Goal: Task Accomplishment & Management: Use online tool/utility

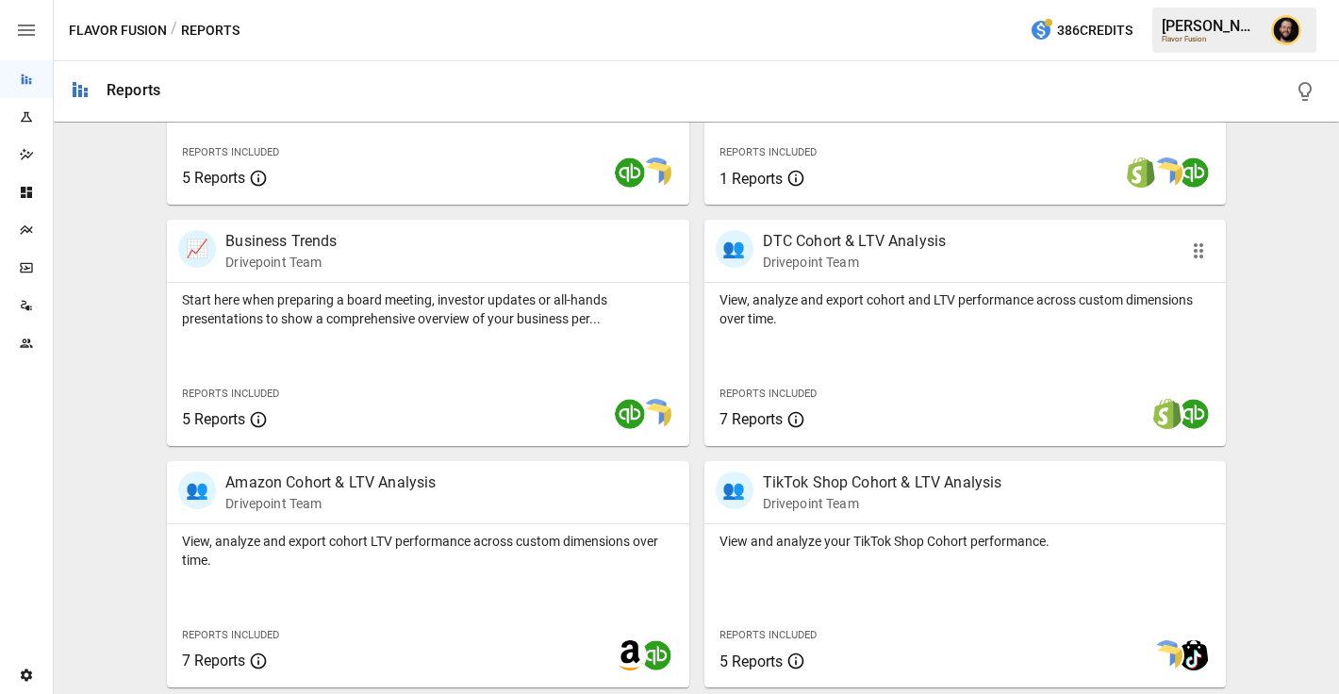
scroll to position [532, 0]
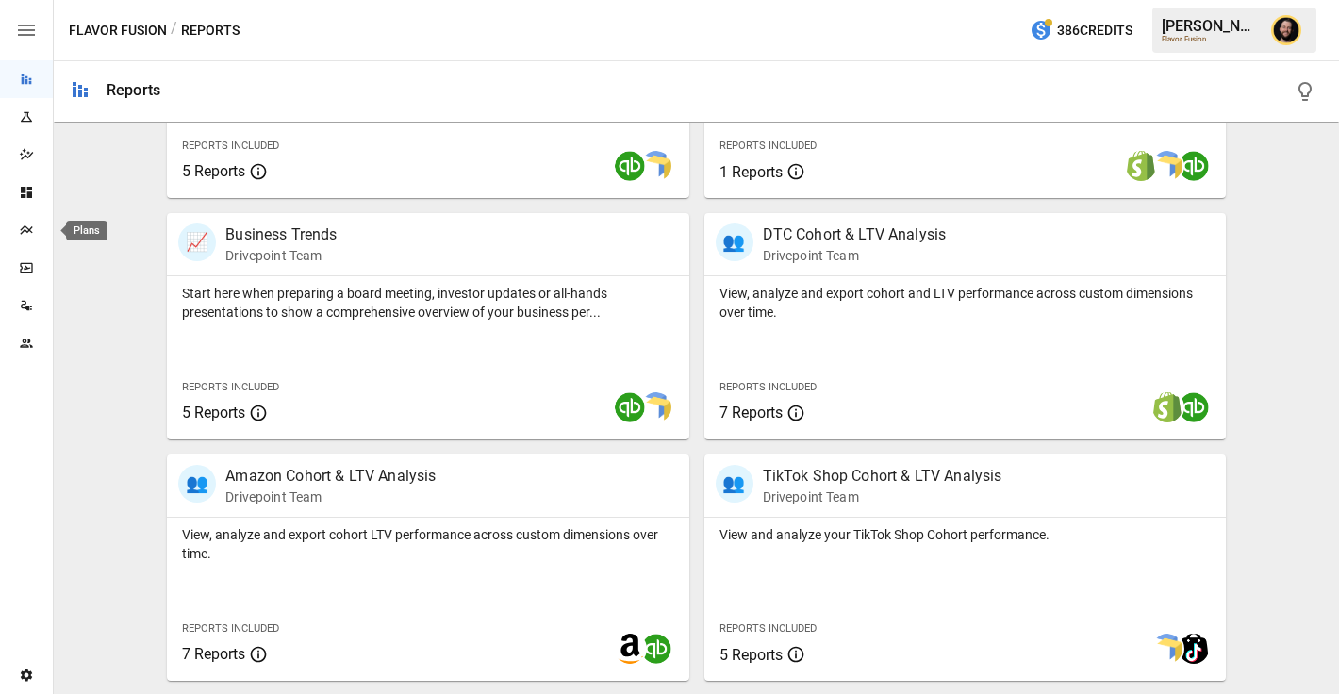
click at [32, 227] on icon "Plans" at bounding box center [26, 230] width 15 height 15
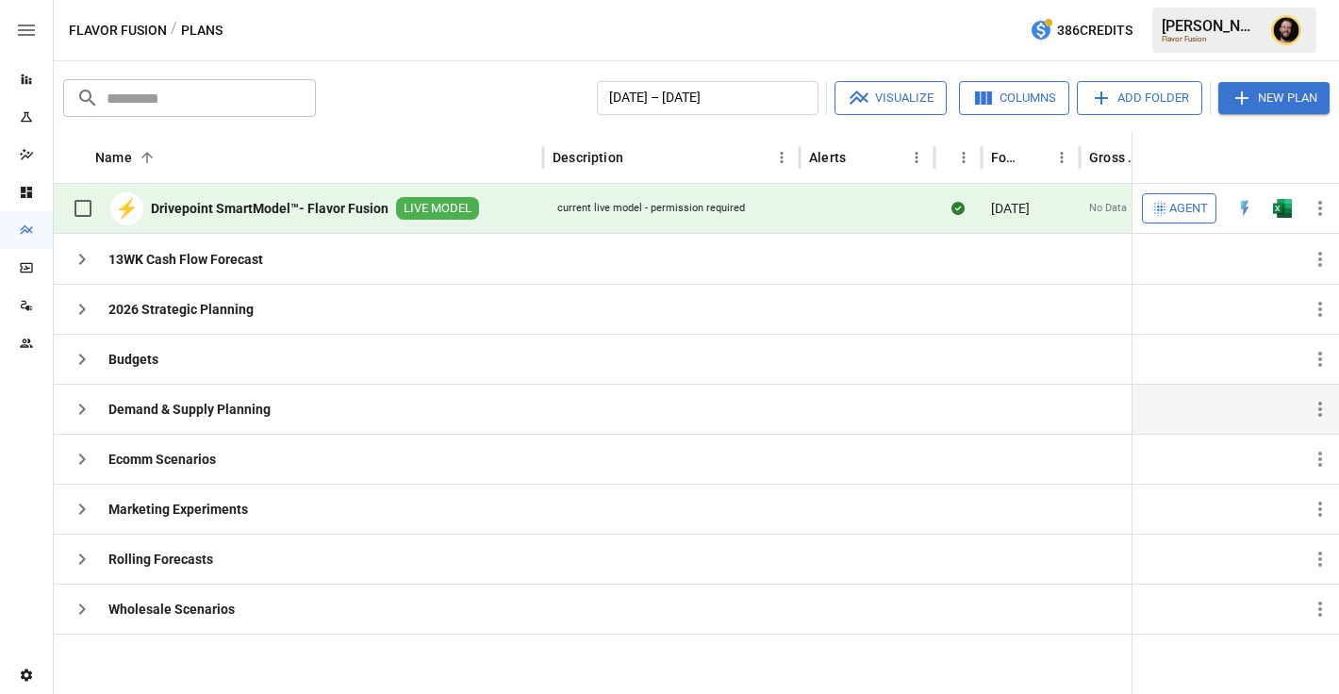
drag, startPoint x: 90, startPoint y: 407, endPoint x: 106, endPoint y: 407, distance: 16.0
click at [90, 407] on icon "button" at bounding box center [82, 409] width 23 height 23
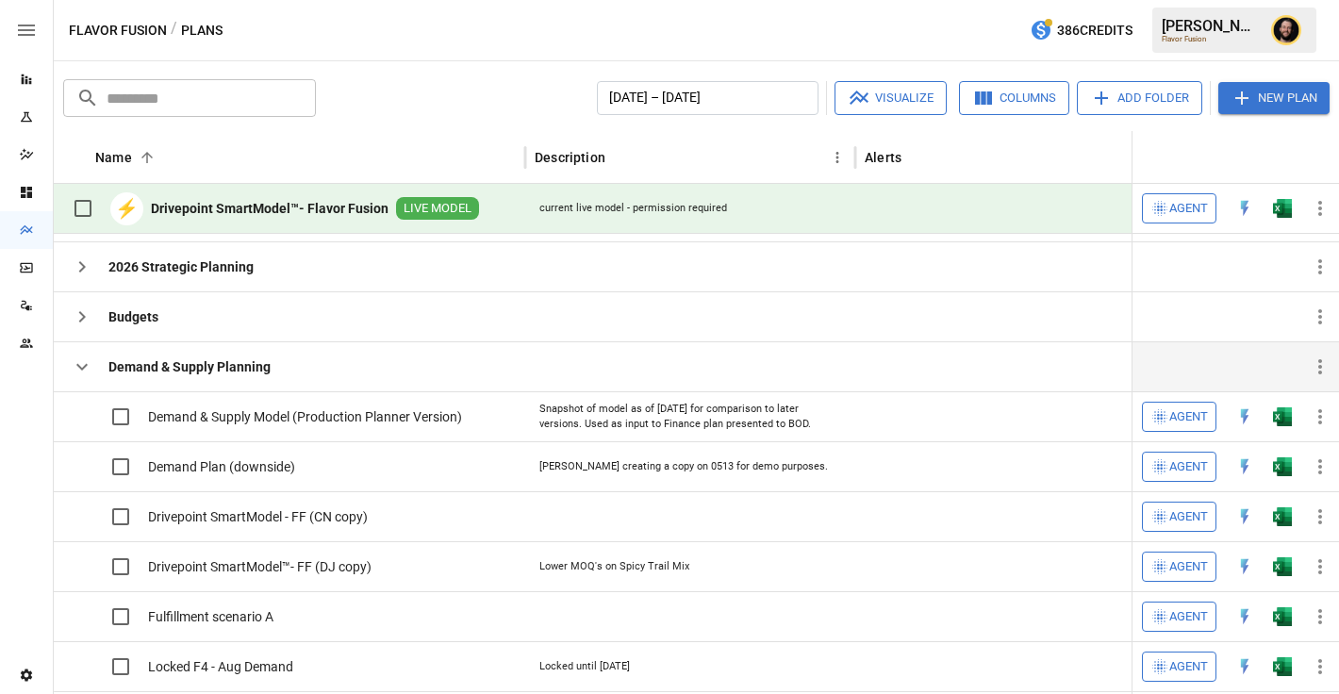
scroll to position [35, 0]
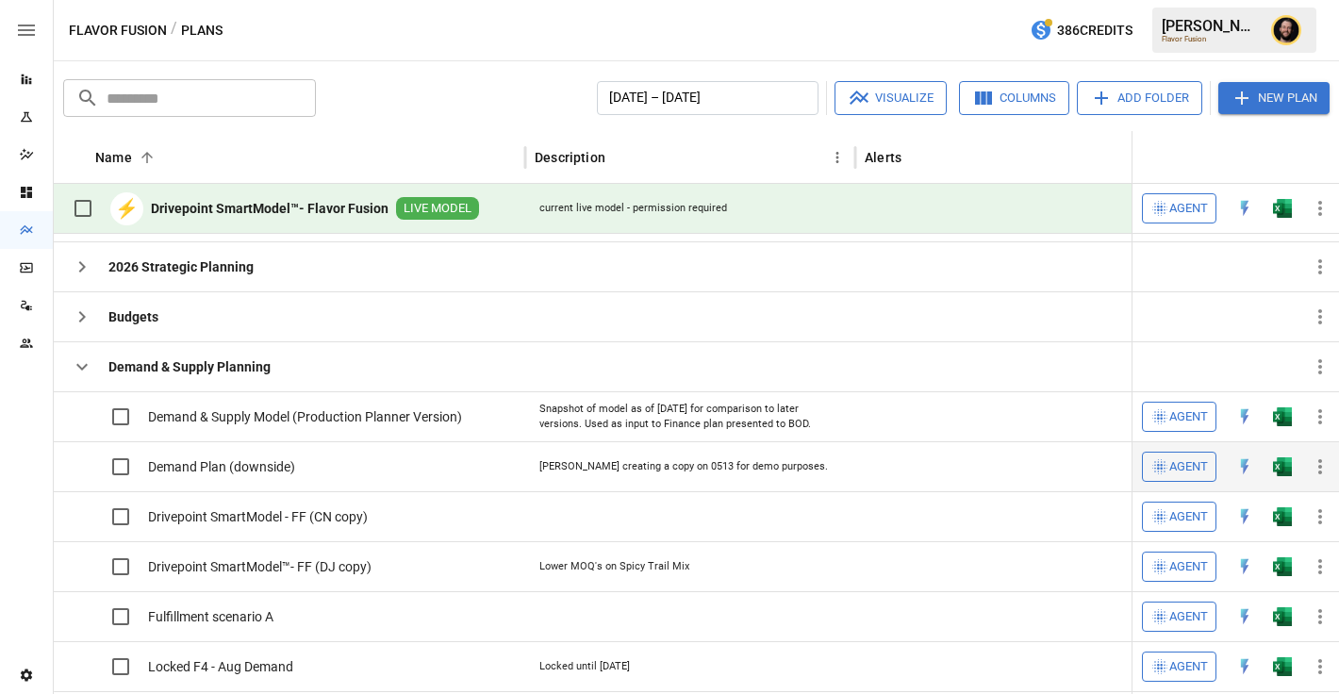
click at [1285, 471] on img "Open in Excel" at bounding box center [1282, 466] width 19 height 19
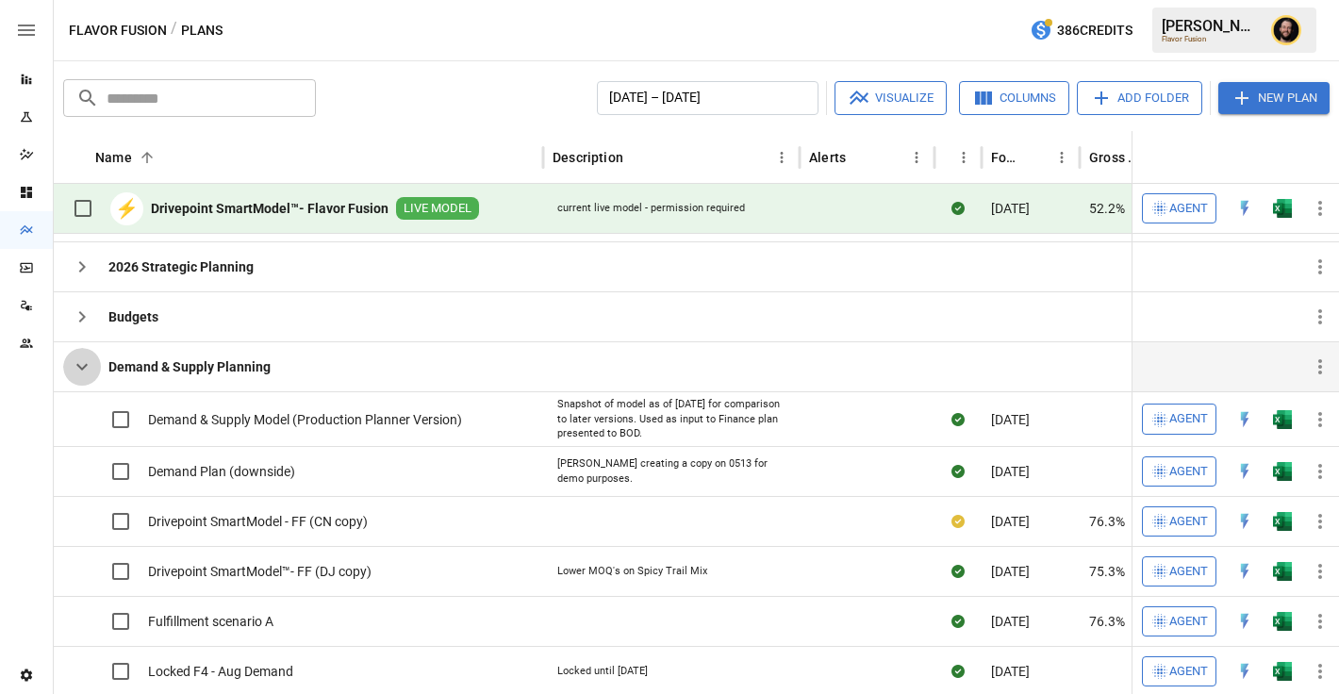
click at [76, 366] on icon "button" at bounding box center [82, 366] width 23 height 23
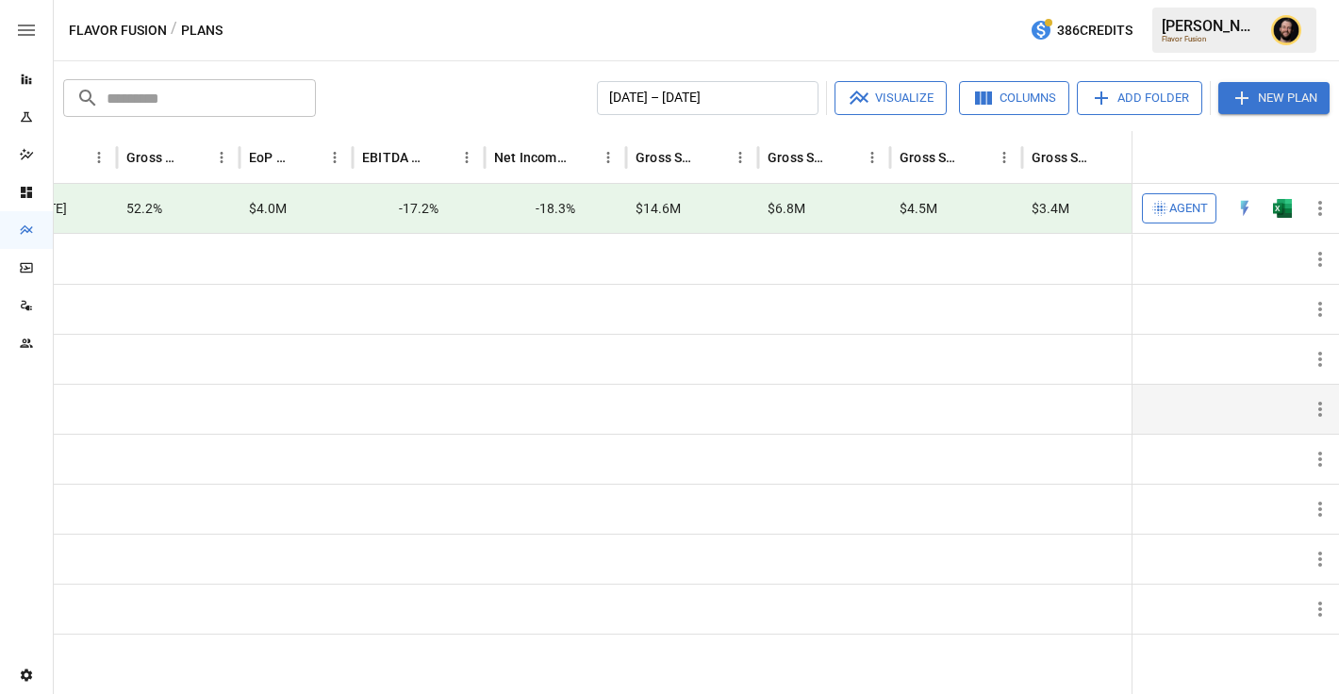
scroll to position [0, 952]
click at [994, 101] on button "Columns" at bounding box center [1014, 98] width 110 height 34
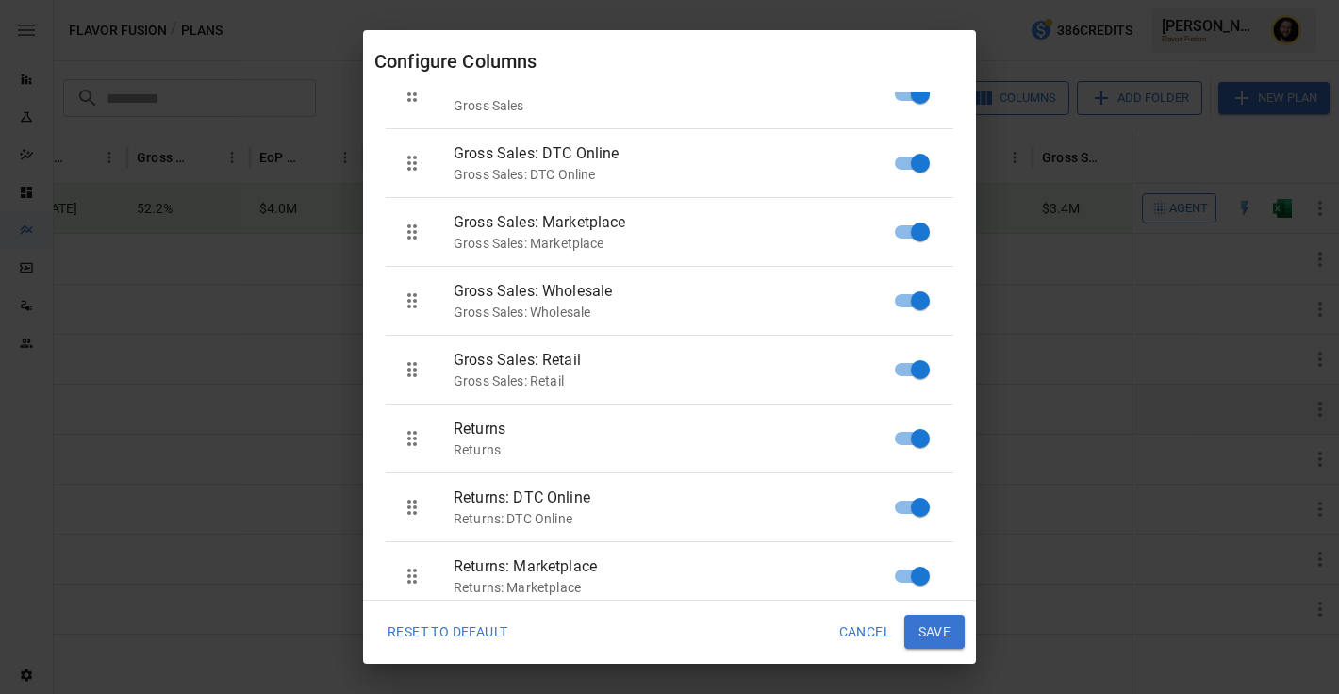
scroll to position [1177, 0]
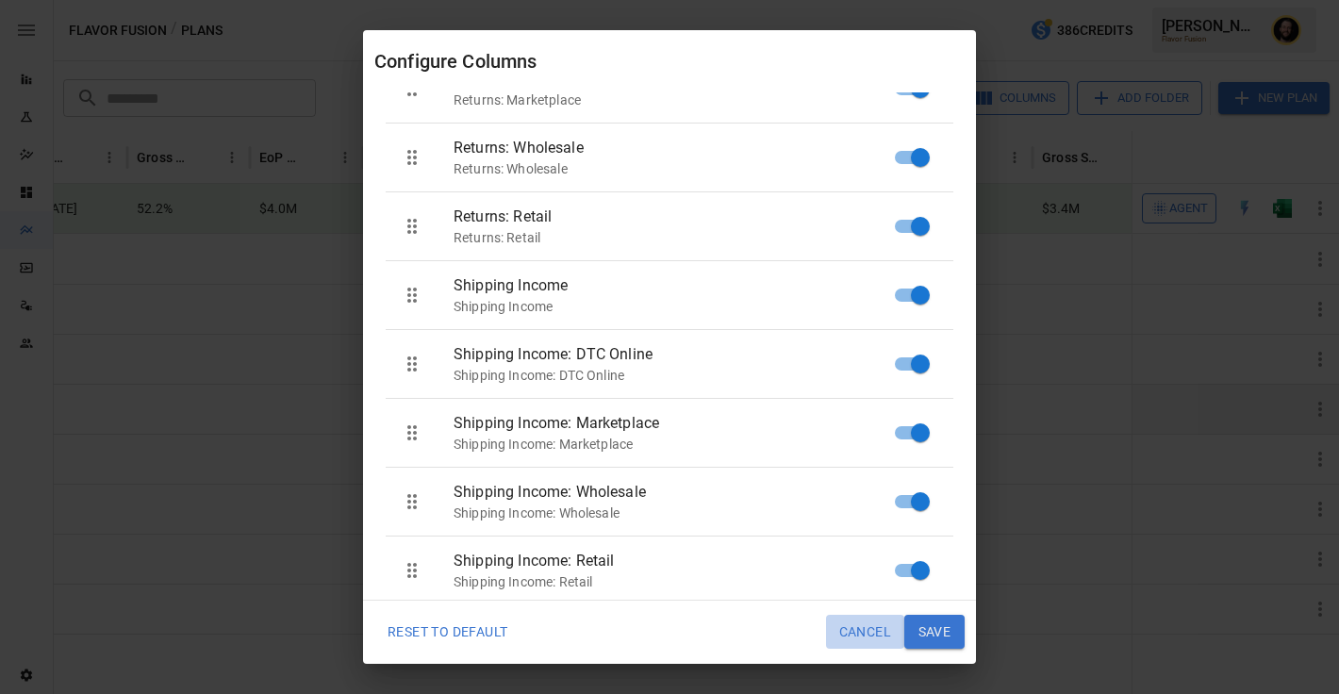
click at [868, 637] on button "Cancel" at bounding box center [865, 632] width 78 height 34
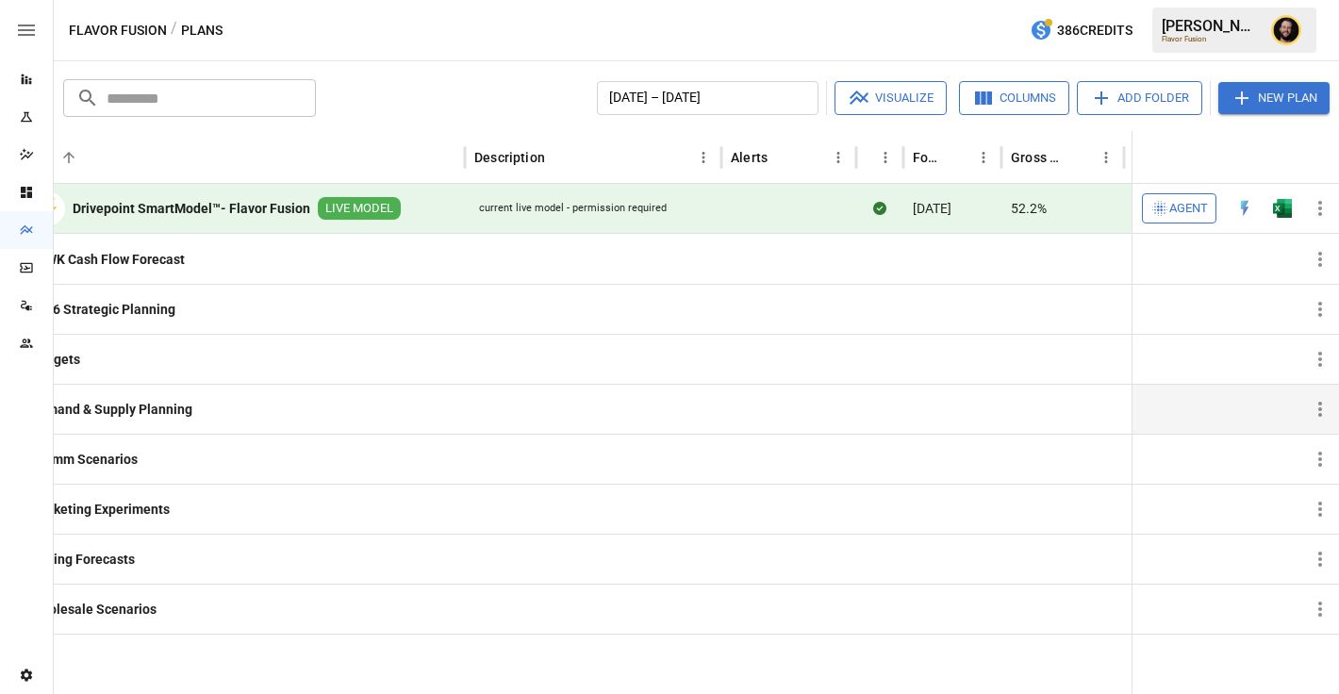
scroll to position [0, 0]
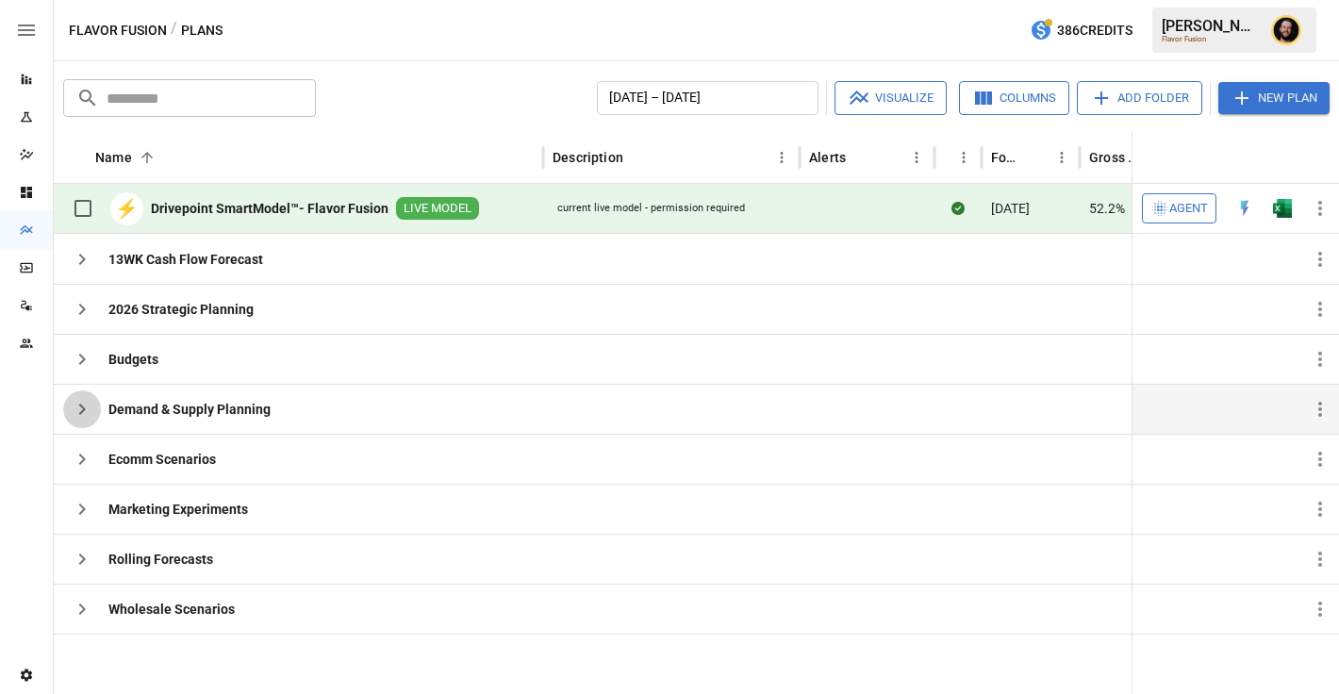
click at [88, 404] on icon "button" at bounding box center [82, 409] width 23 height 23
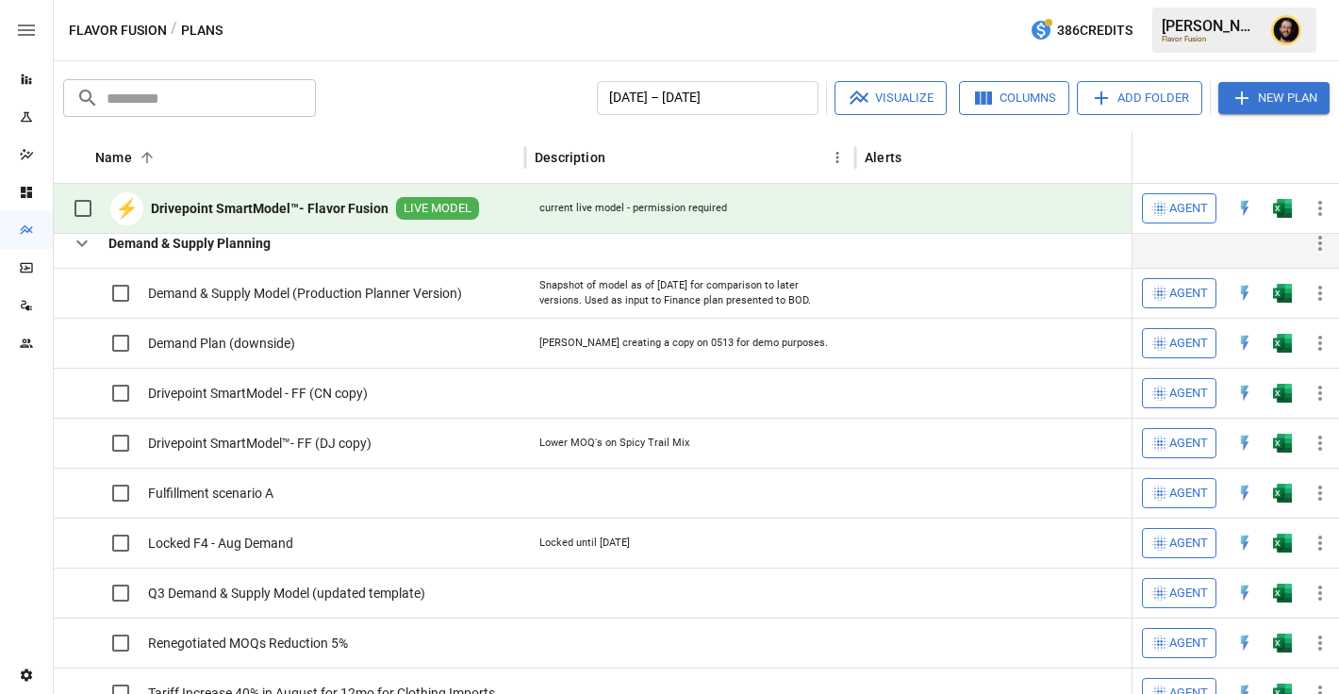
click at [79, 243] on icon "button" at bounding box center [81, 243] width 11 height 7
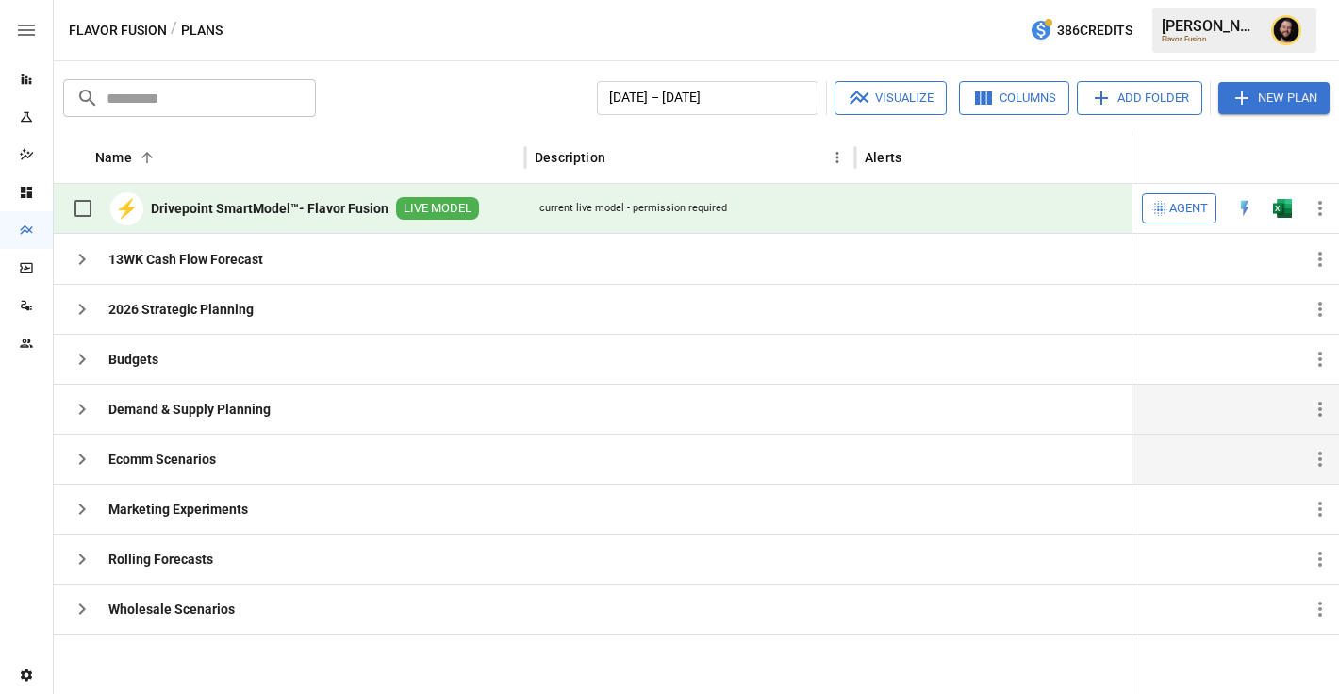
click at [82, 459] on icon "button" at bounding box center [82, 459] width 23 height 23
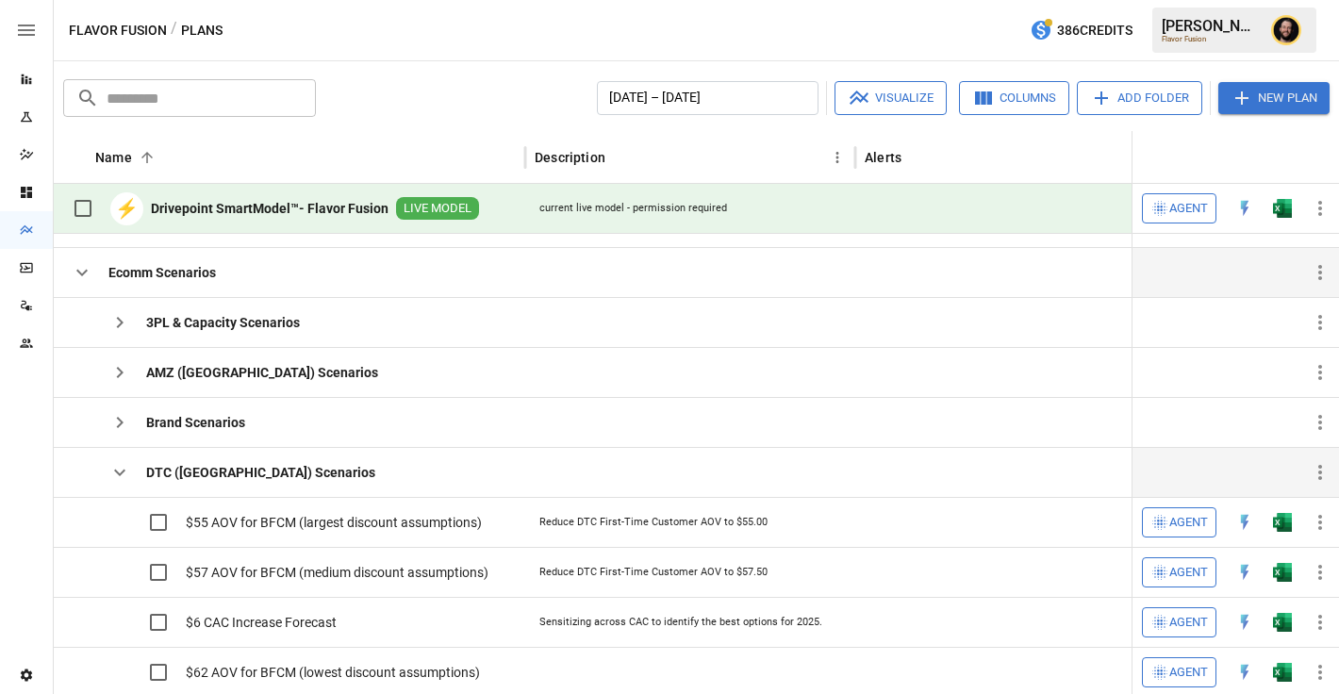
click at [124, 474] on icon "button" at bounding box center [119, 472] width 23 height 23
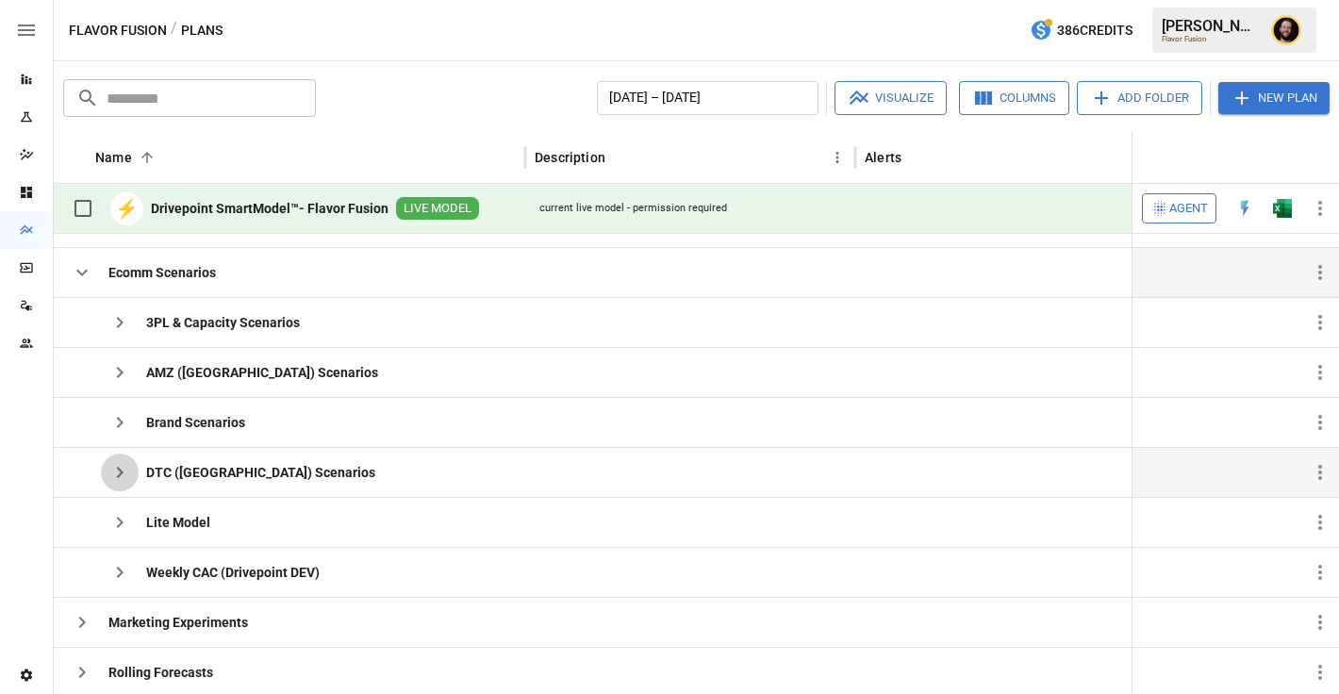
click at [120, 473] on icon "button" at bounding box center [120, 472] width 7 height 11
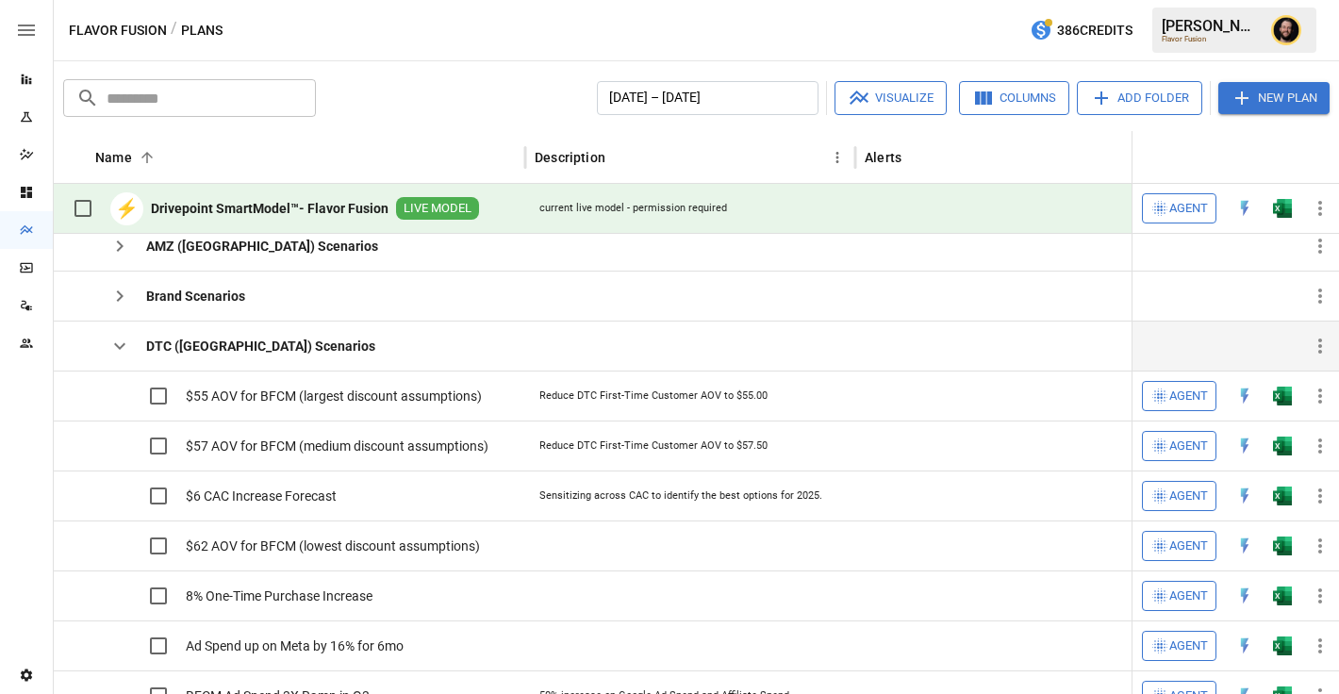
click at [125, 350] on icon "button" at bounding box center [119, 346] width 23 height 23
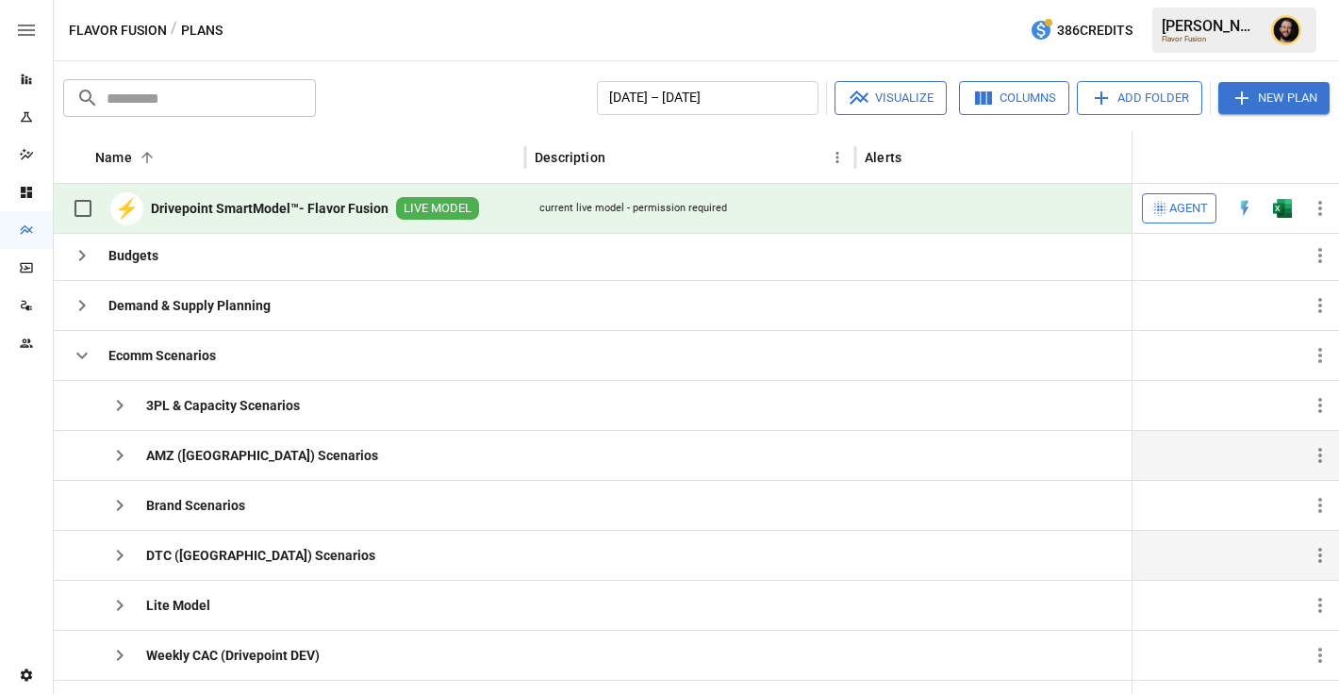
click at [124, 448] on icon "button" at bounding box center [119, 455] width 23 height 23
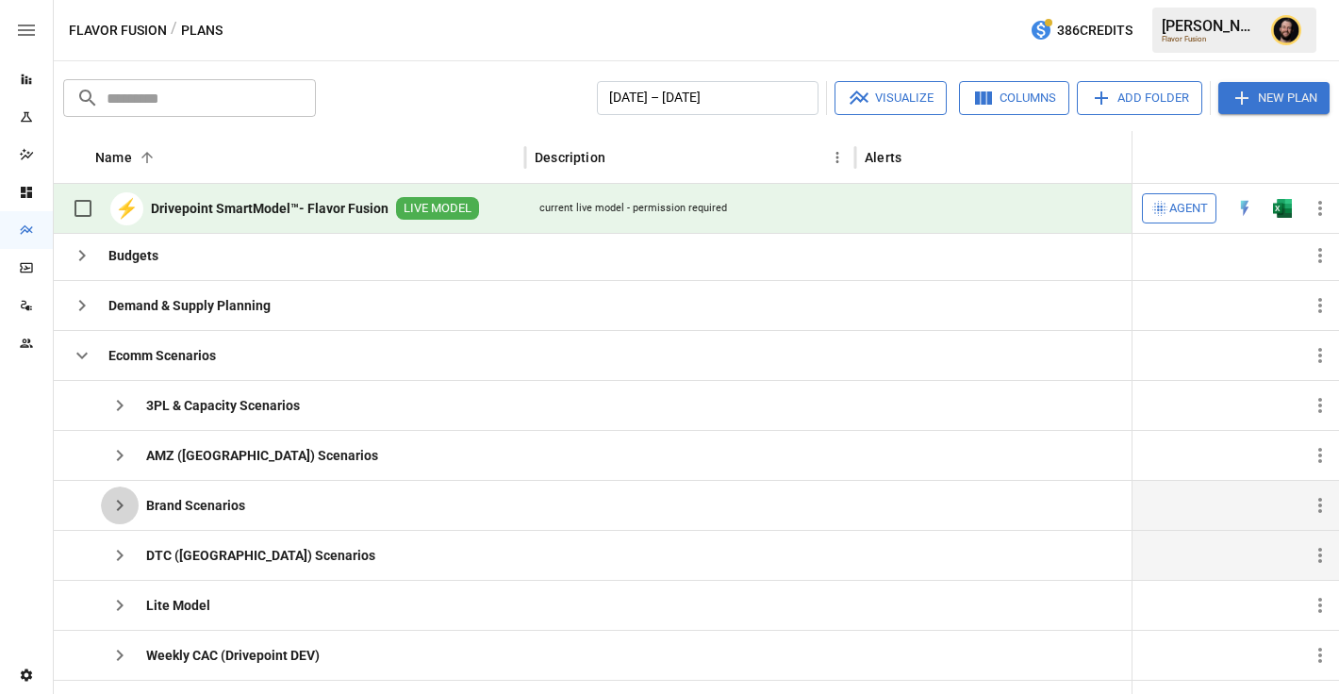
click at [123, 499] on icon "button" at bounding box center [119, 505] width 23 height 23
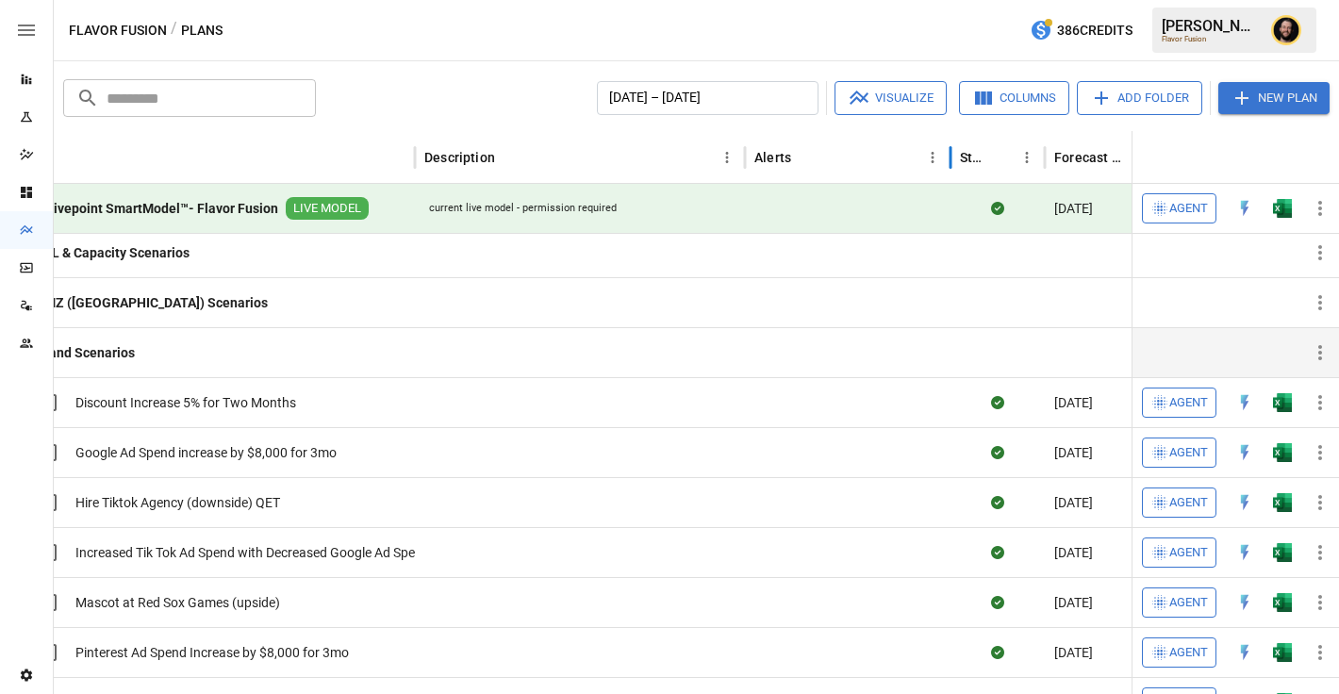
drag, startPoint x: 1045, startPoint y: 157, endPoint x: 929, endPoint y: 160, distance: 116.0
click at [946, 158] on div at bounding box center [950, 157] width 9 height 53
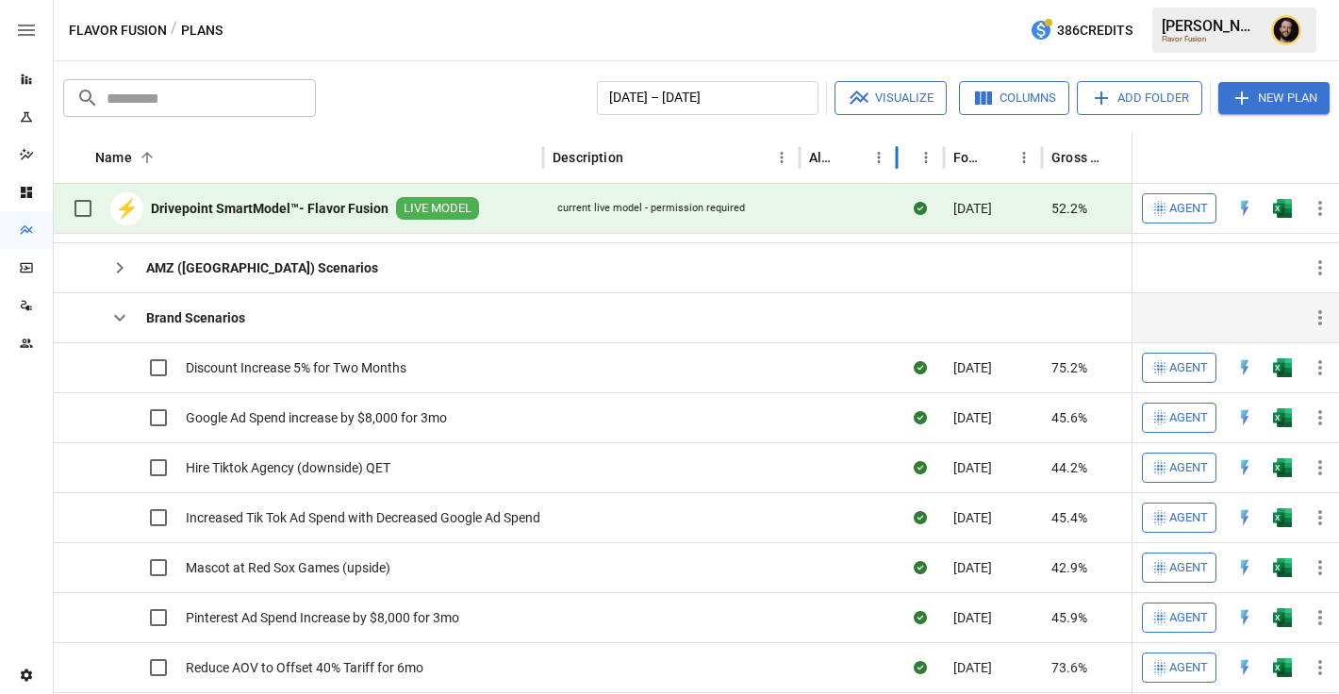
drag, startPoint x: 995, startPoint y: 157, endPoint x: 894, endPoint y: 157, distance: 100.9
click at [894, 157] on div at bounding box center [896, 157] width 9 height 53
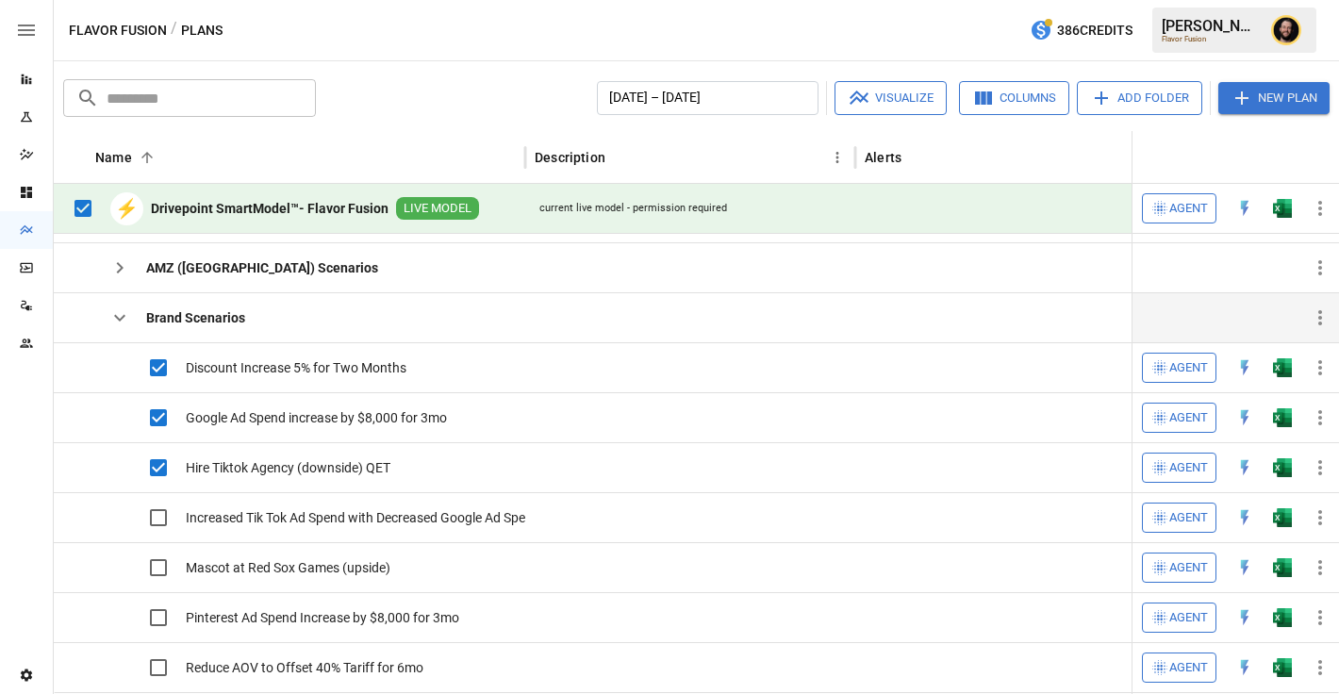
click at [874, 86] on button "Visualize" at bounding box center [890, 98] width 112 height 34
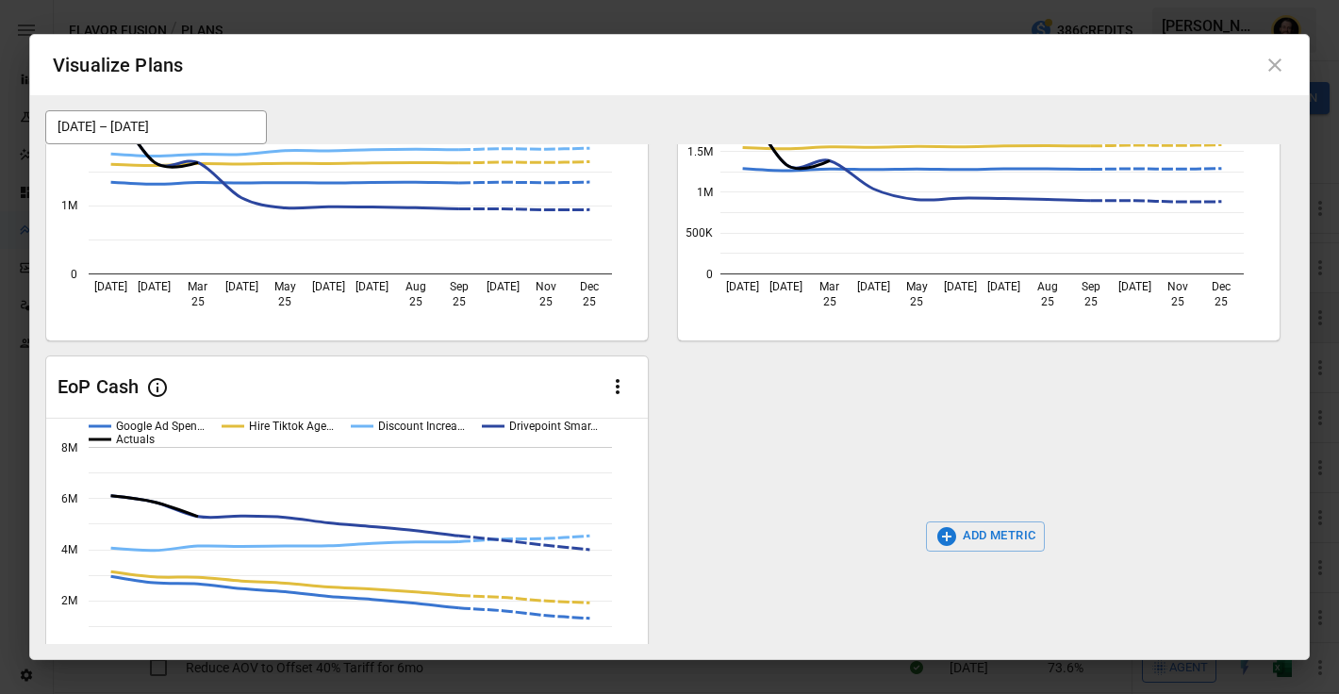
scroll to position [271, 0]
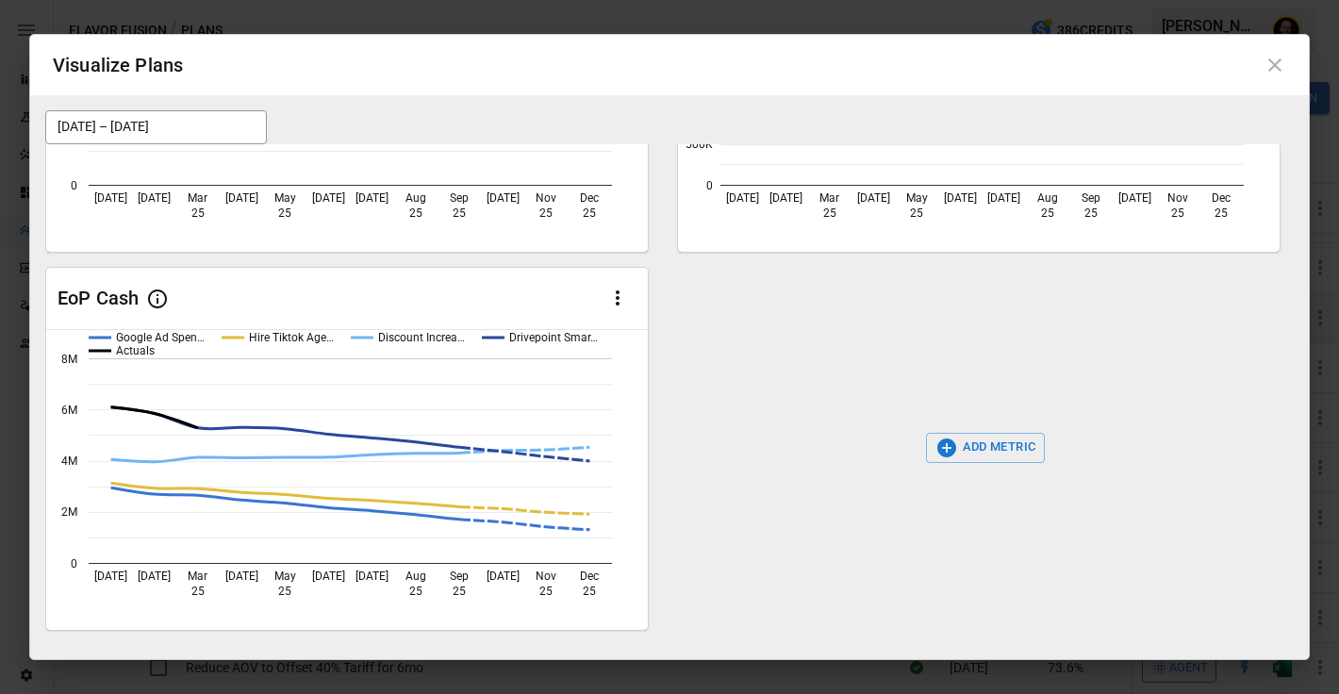
click at [988, 458] on button "ADD METRIC" at bounding box center [986, 448] width 120 height 30
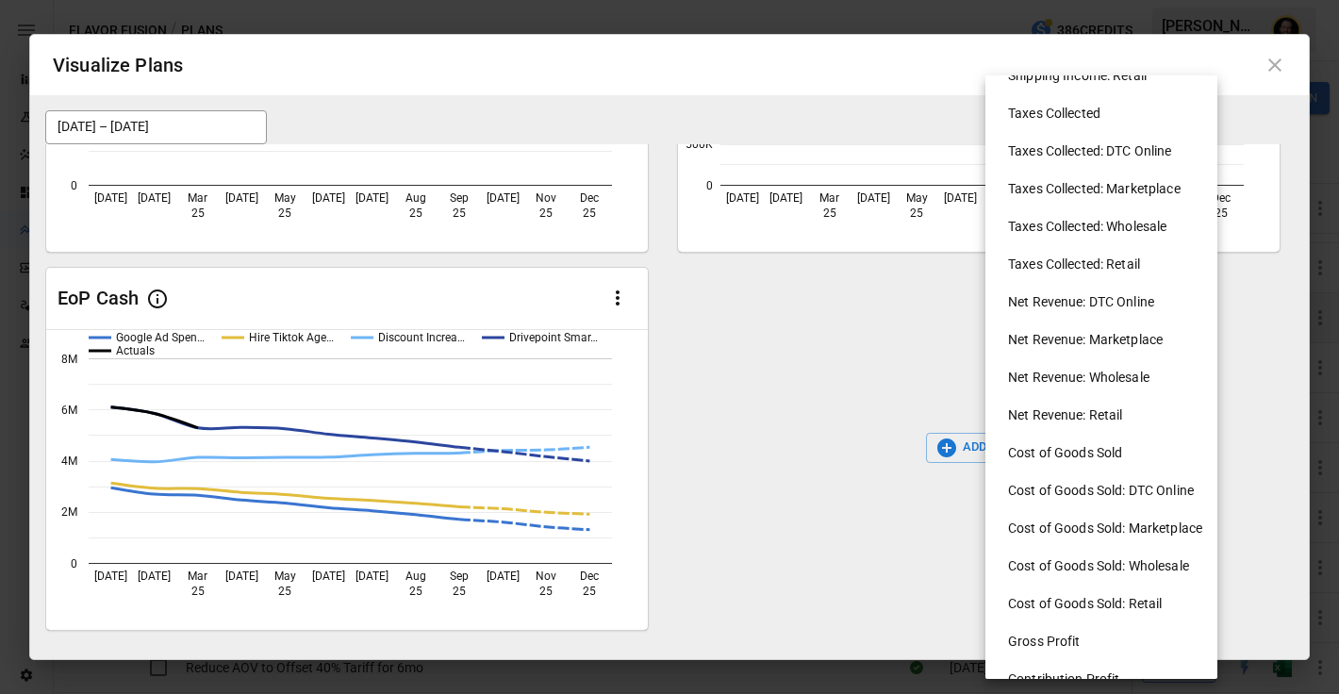
scroll to position [871, 0]
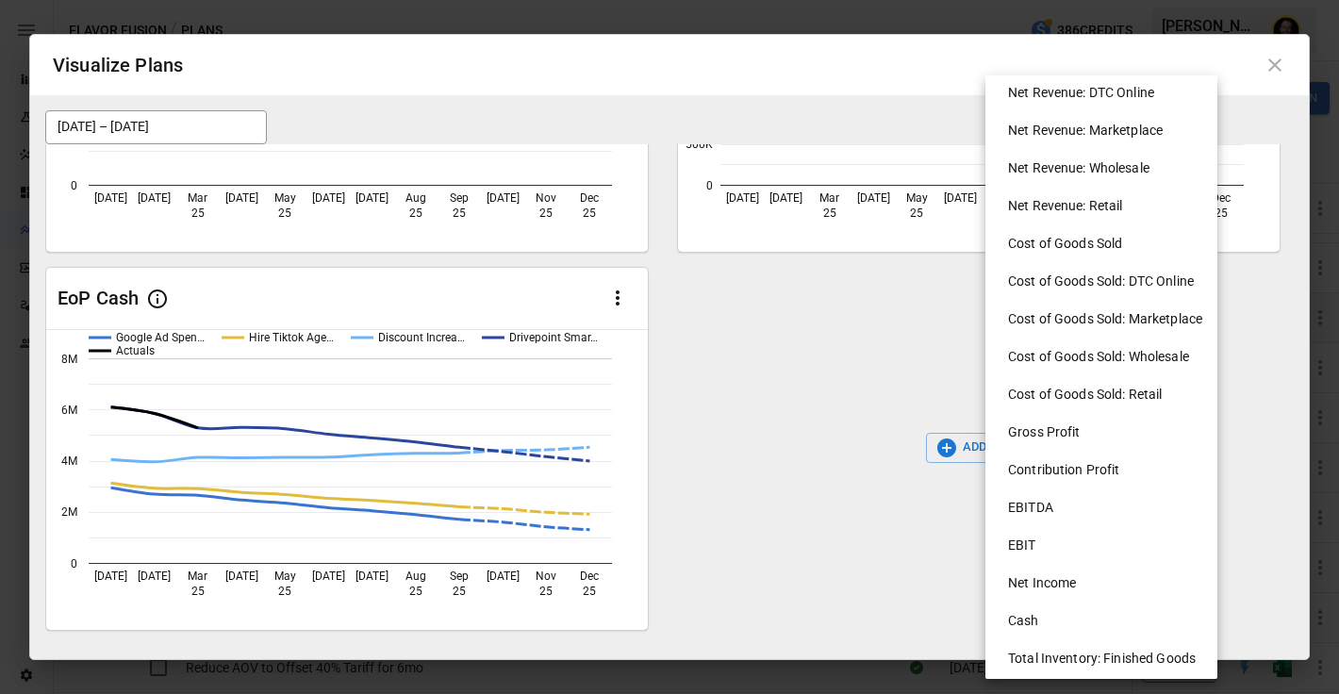
click at [1084, 275] on li "Cost of Goods Sold: DTC Online" at bounding box center [1109, 281] width 232 height 38
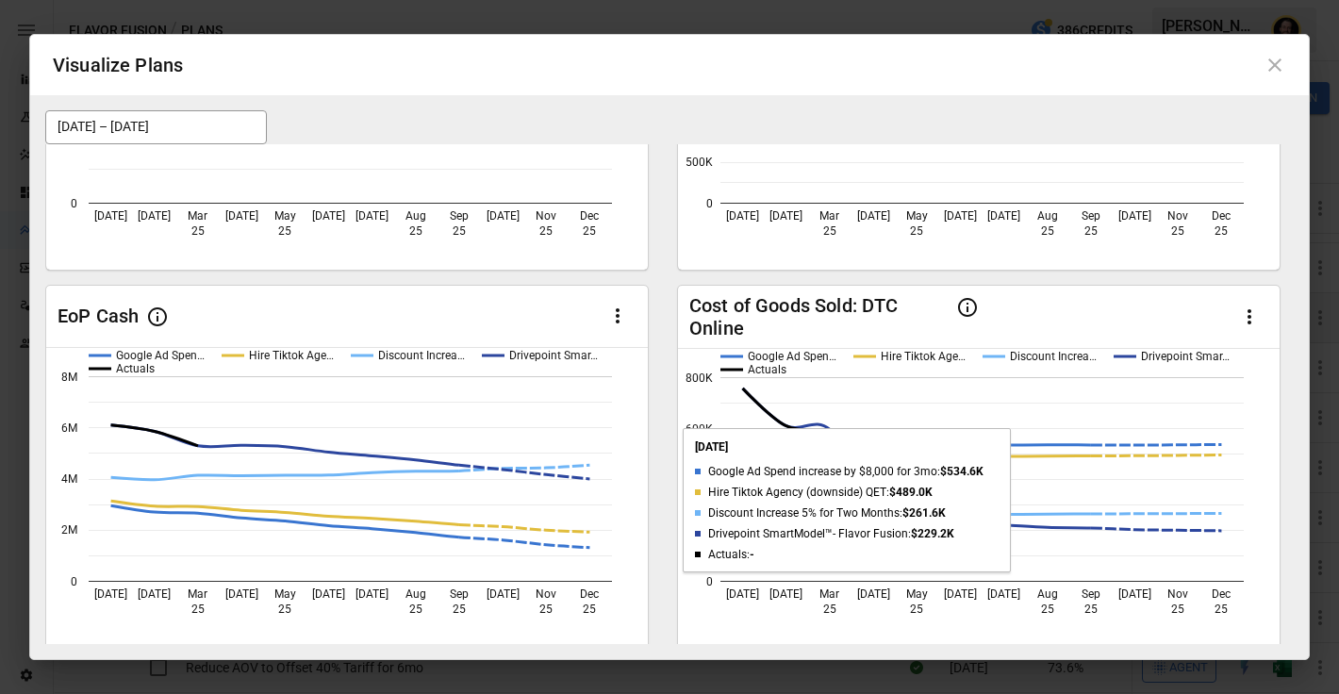
scroll to position [338, 0]
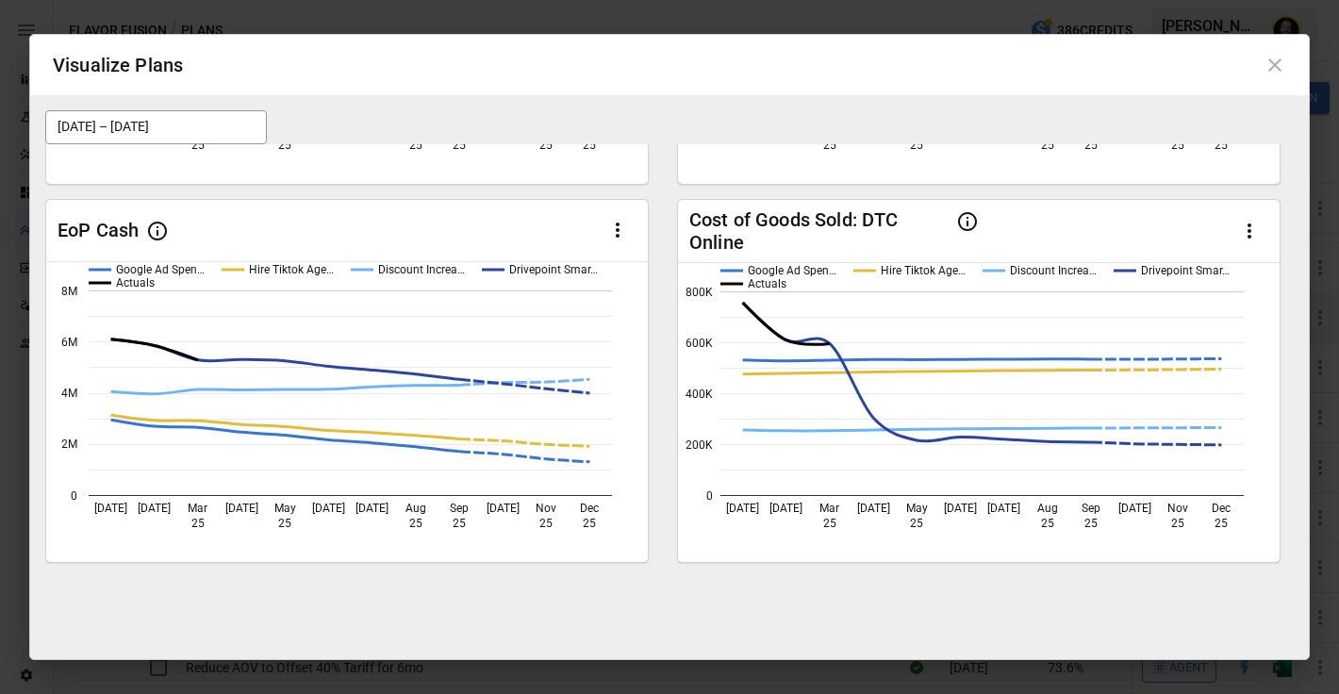
click at [1273, 61] on icon at bounding box center [1274, 65] width 23 height 23
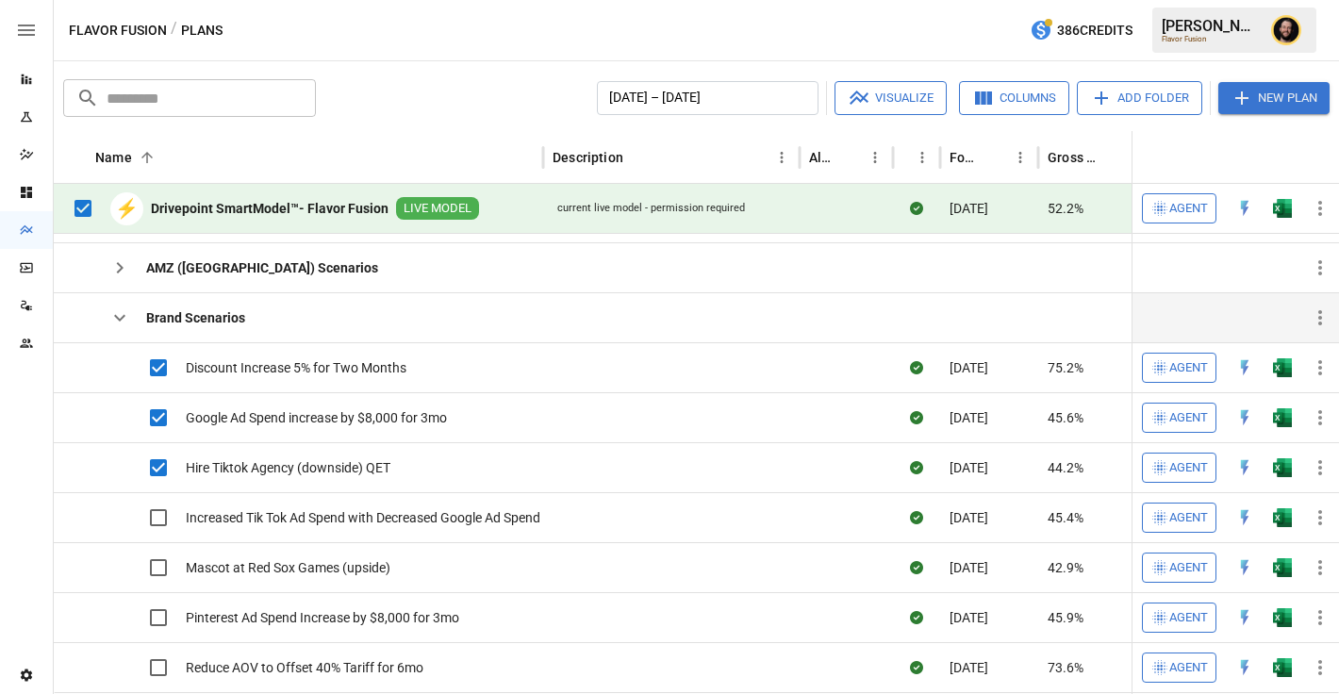
click at [1297, 206] on button "button" at bounding box center [1282, 208] width 60 height 28
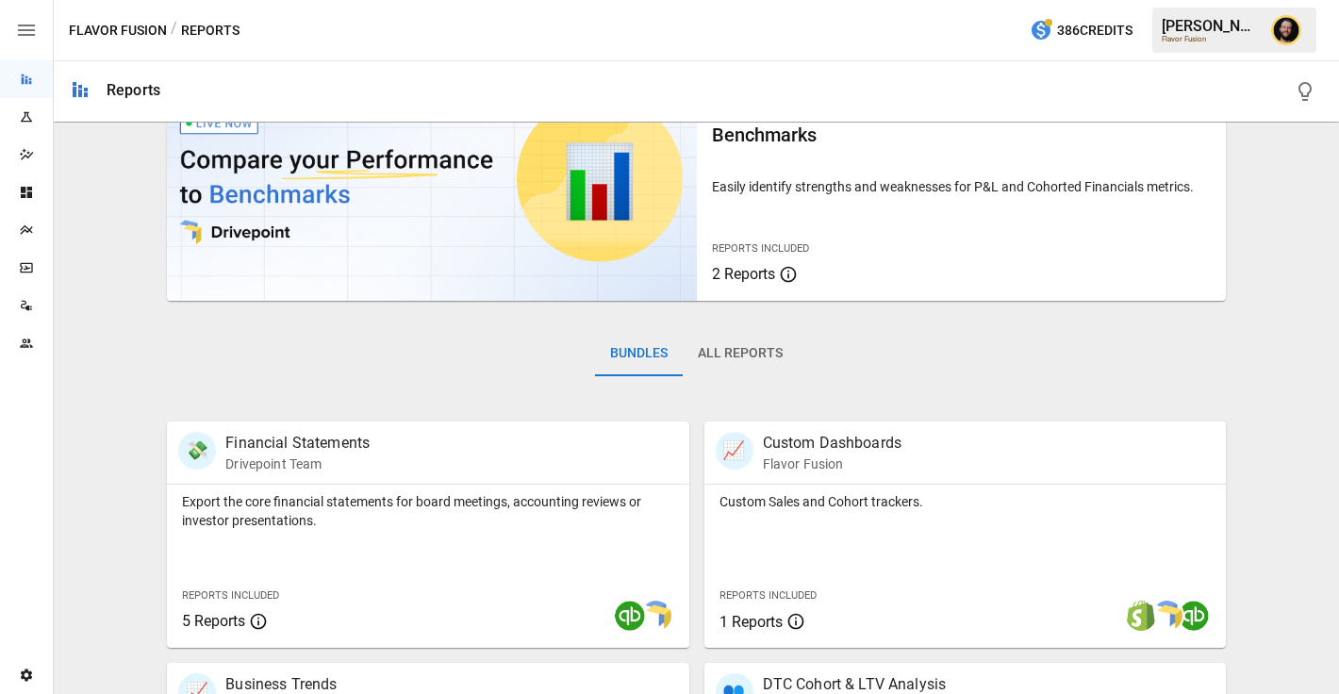
scroll to position [248, 0]
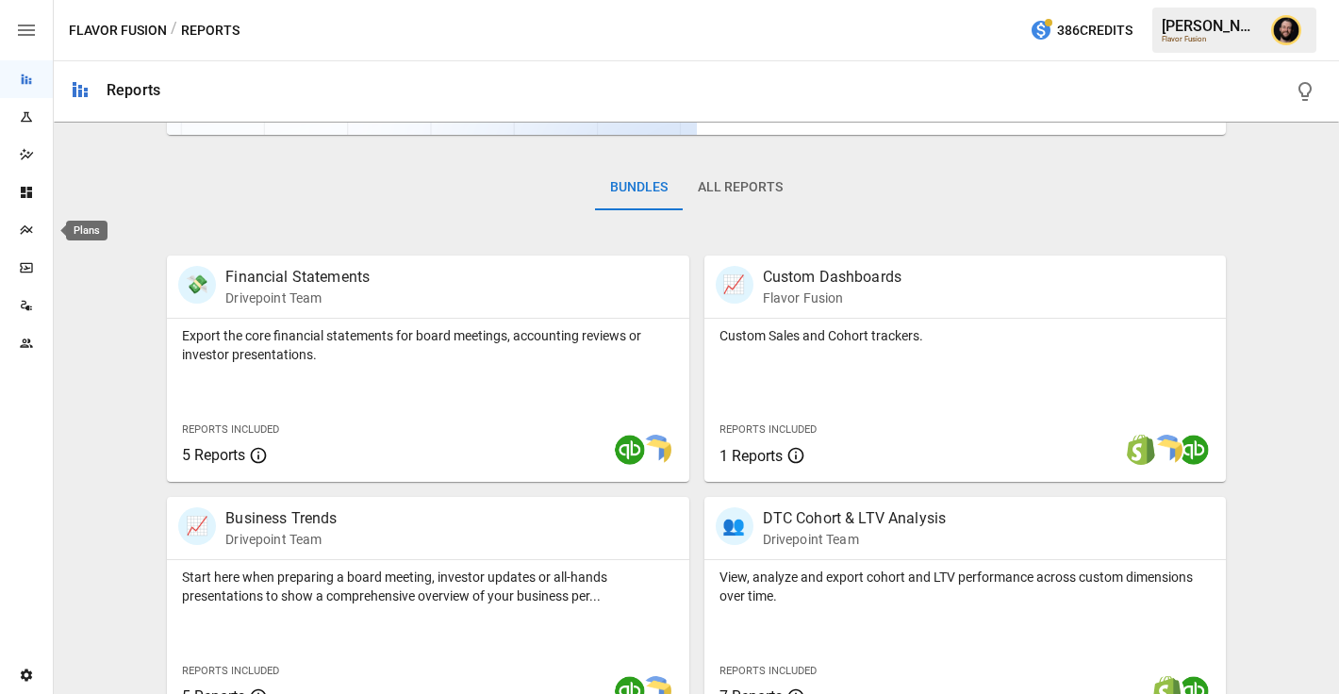
click at [19, 228] on icon "Plans" at bounding box center [26, 230] width 15 height 15
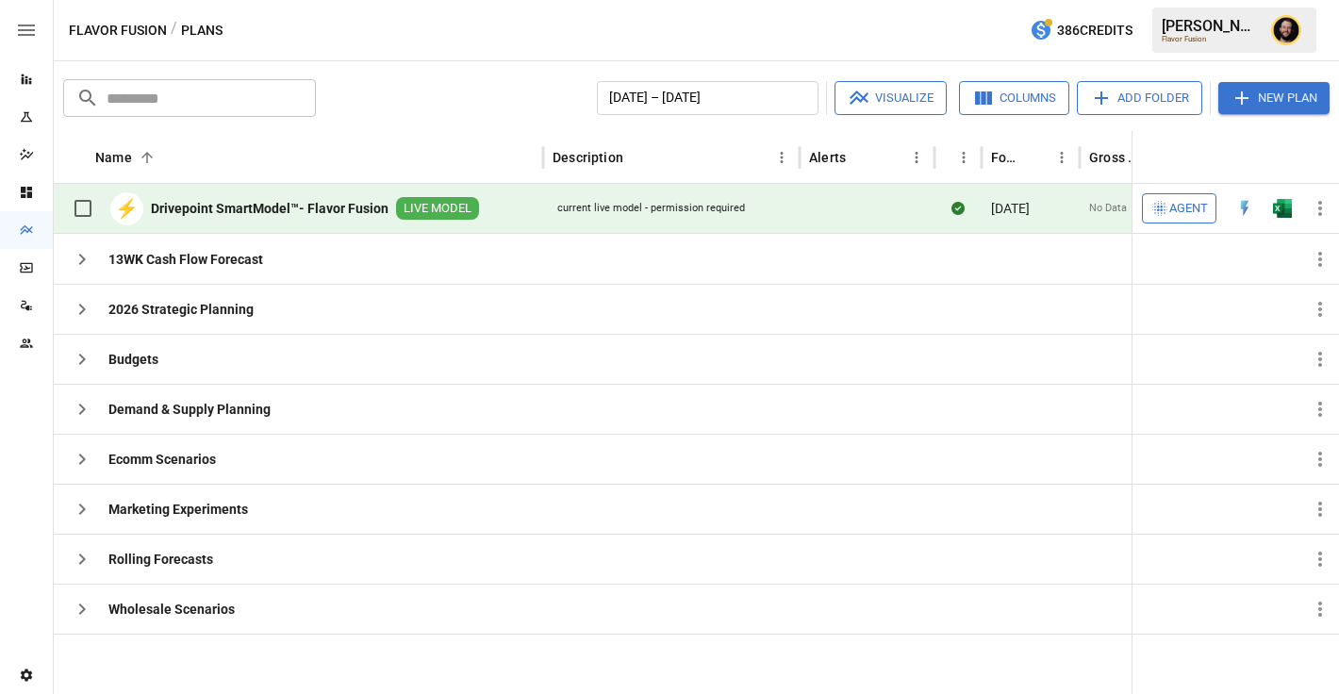
click at [1173, 213] on span "Agent" at bounding box center [1188, 209] width 39 height 22
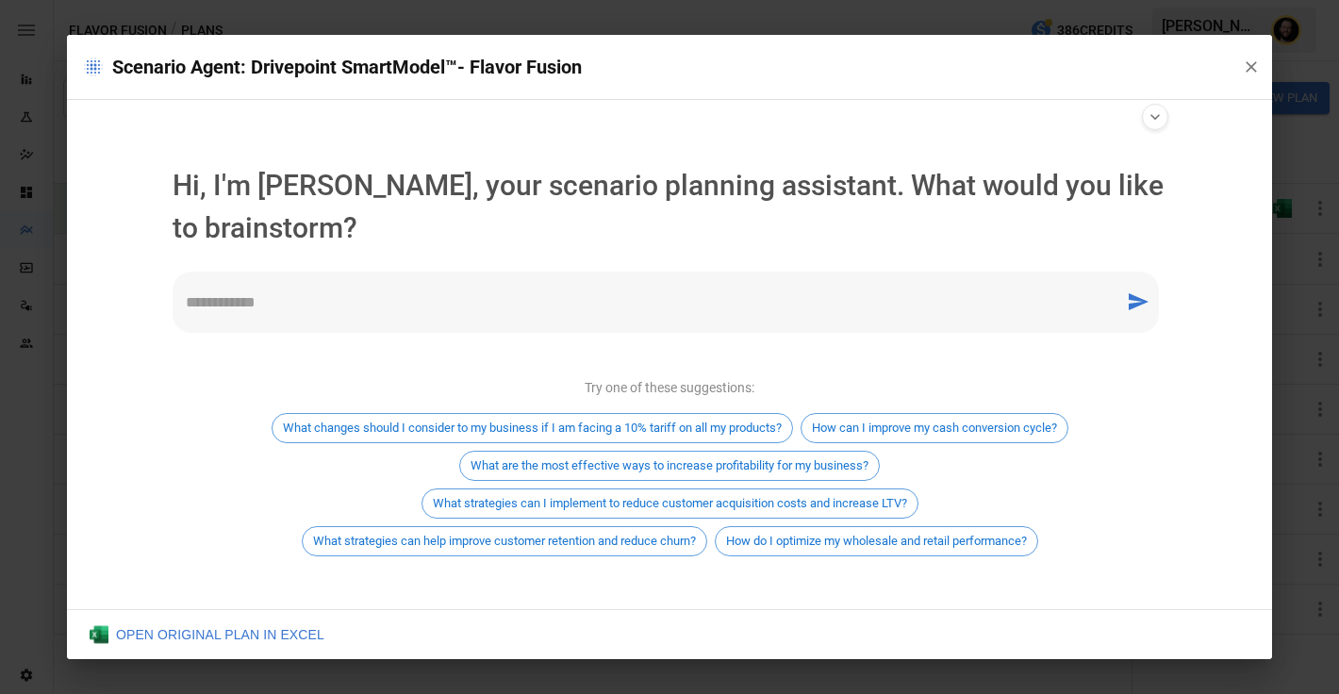
scroll to position [10, 0]
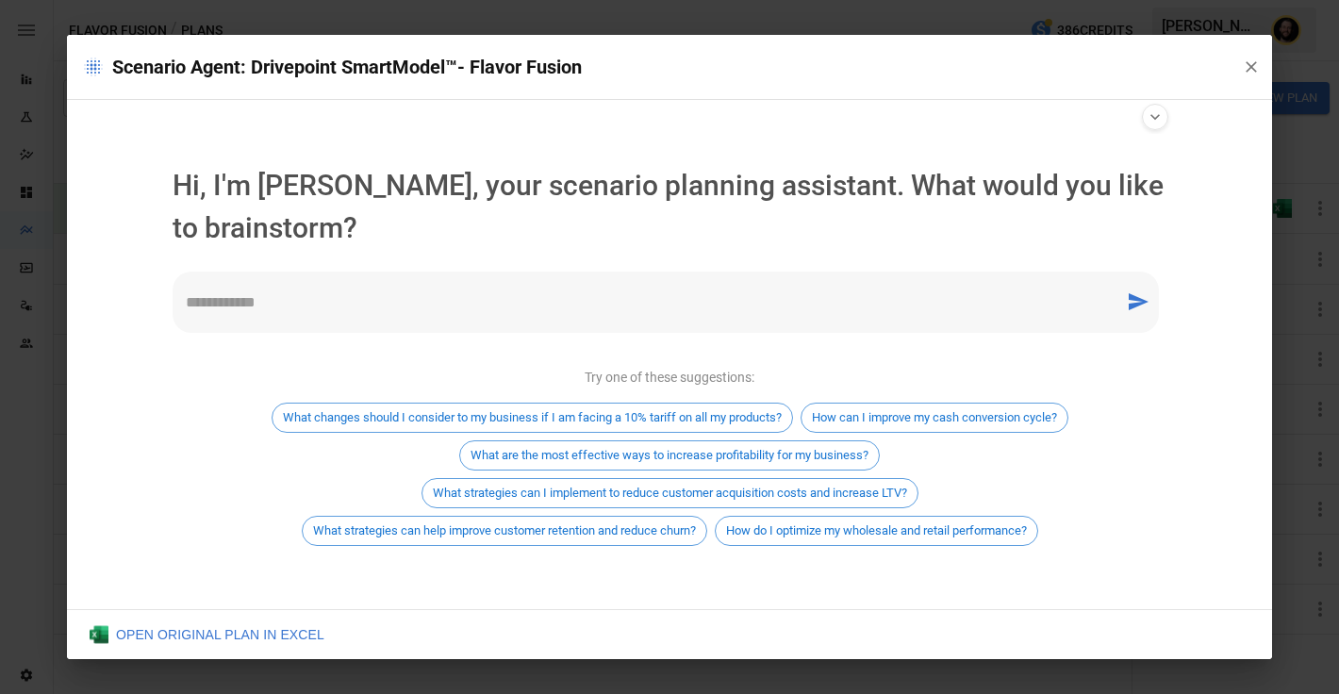
click at [345, 293] on textarea at bounding box center [649, 302] width 926 height 22
type textarea "*"
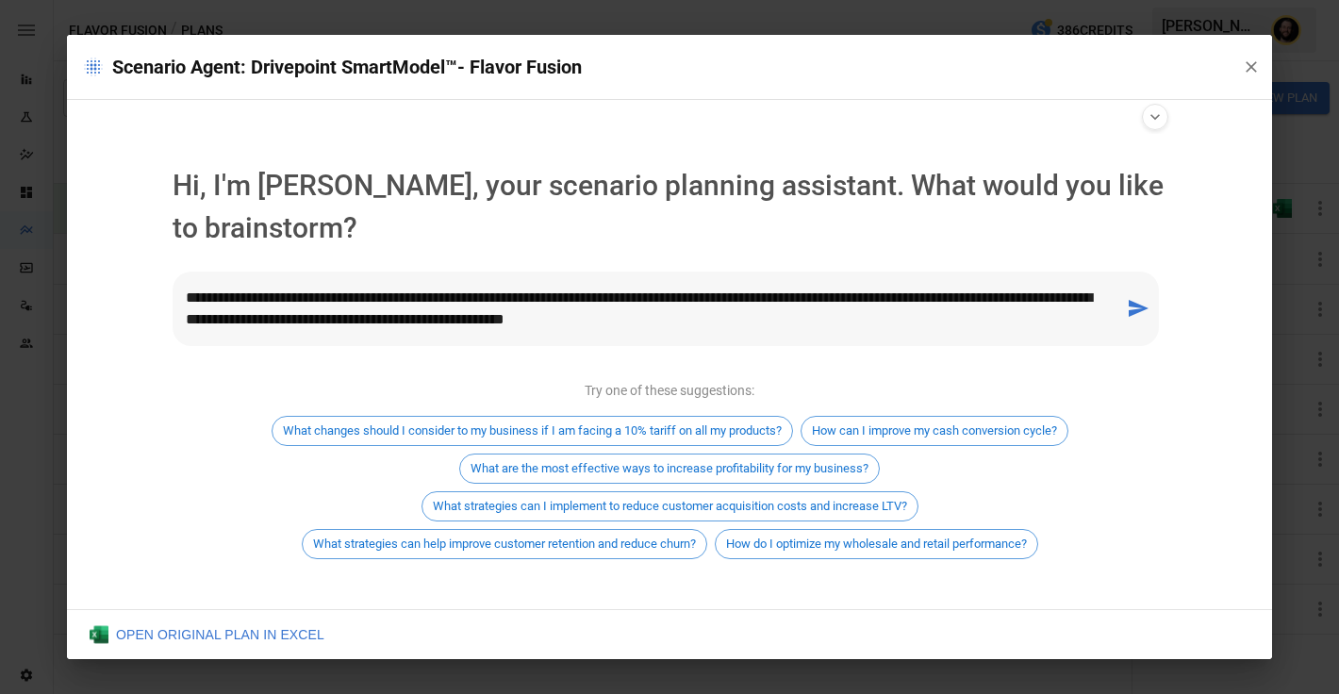
type textarea "**********"
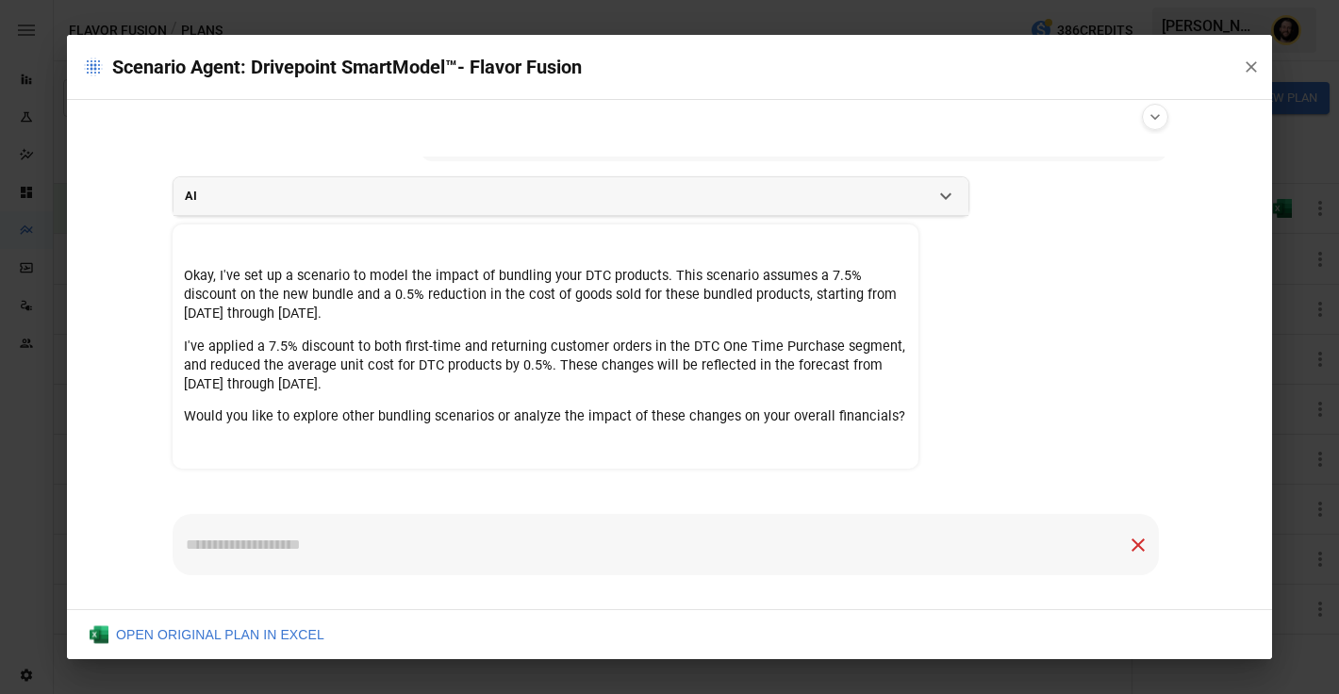
scroll to position [105, 0]
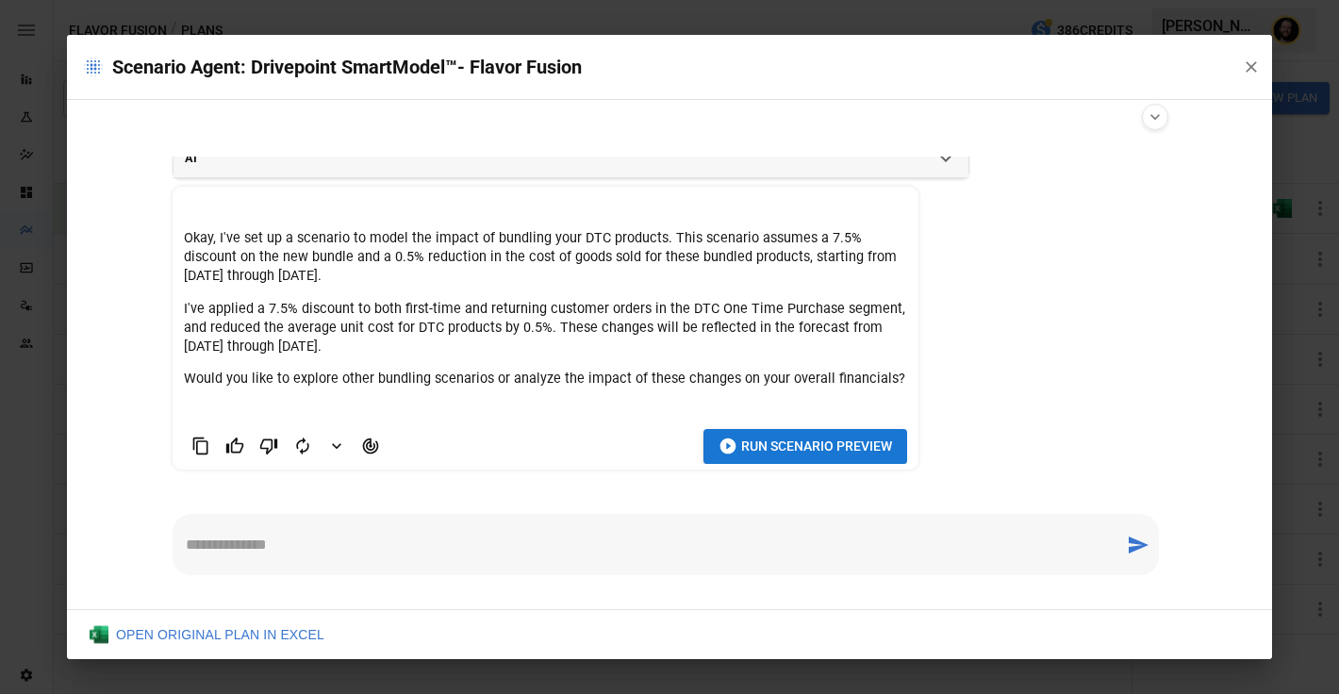
click at [789, 441] on span "Run Scenario Preview" at bounding box center [816, 447] width 151 height 24
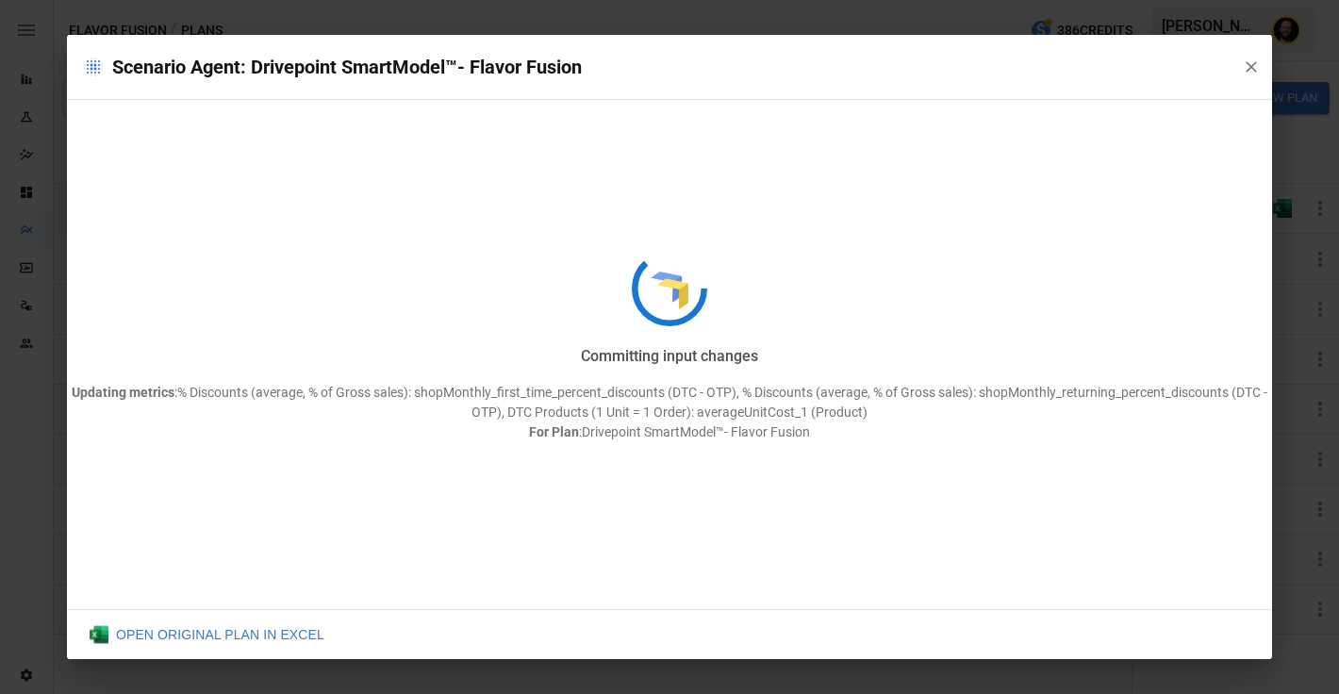
click at [883, 453] on div "Committing input changes Updating metrics : % Discounts (average, % of Gross sa…" at bounding box center [669, 347] width 1205 height 624
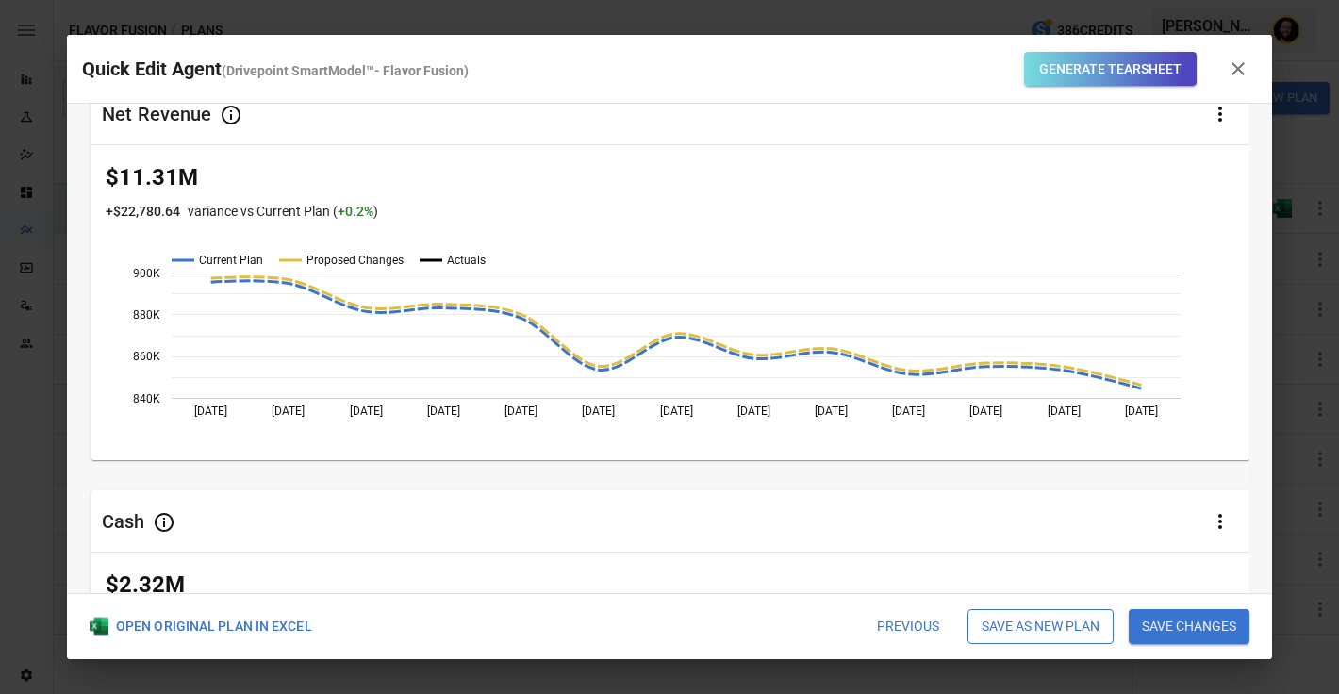
scroll to position [0, 0]
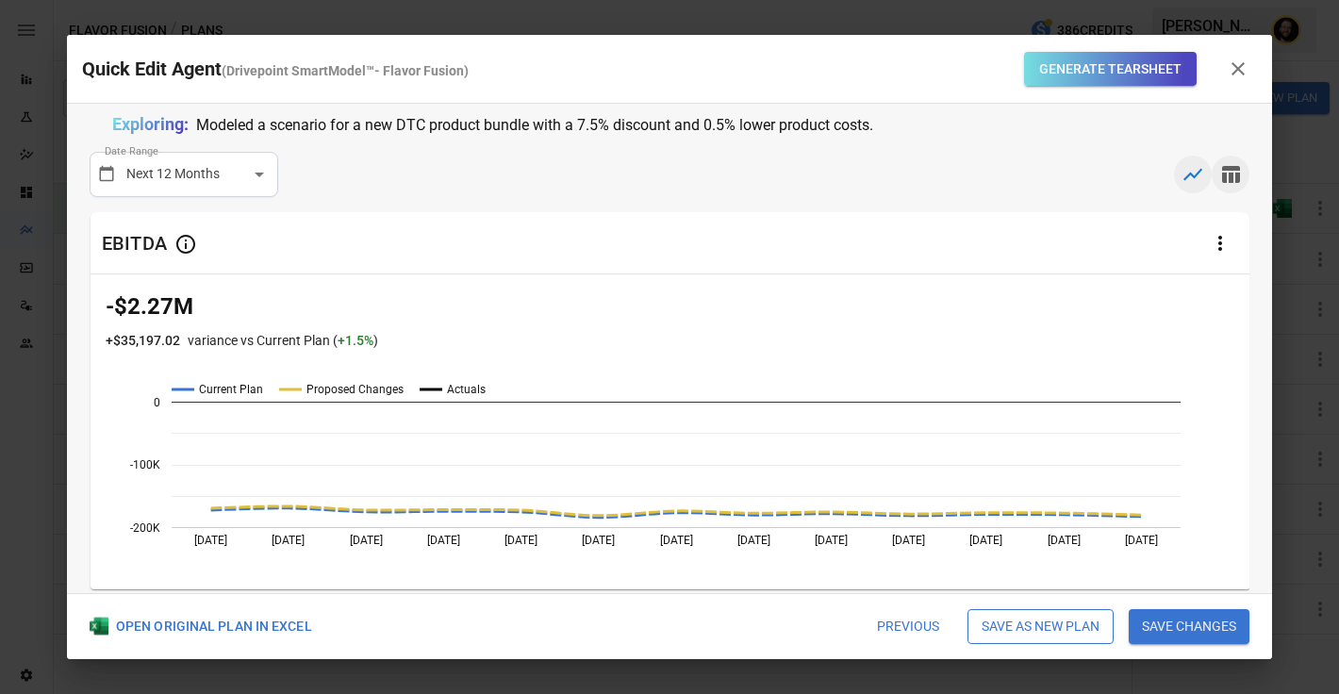
click at [1226, 172] on icon "button" at bounding box center [1230, 174] width 23 height 23
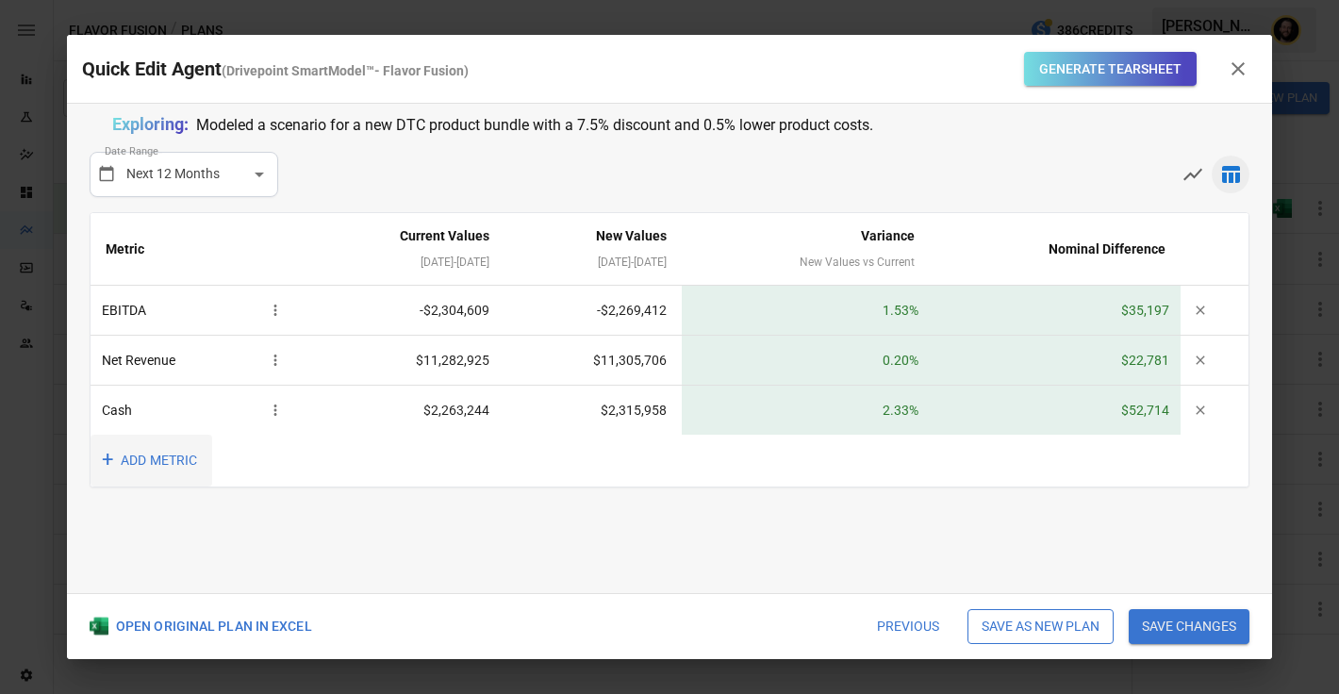
click at [169, 462] on button "+ ADD METRIC" at bounding box center [152, 461] width 122 height 52
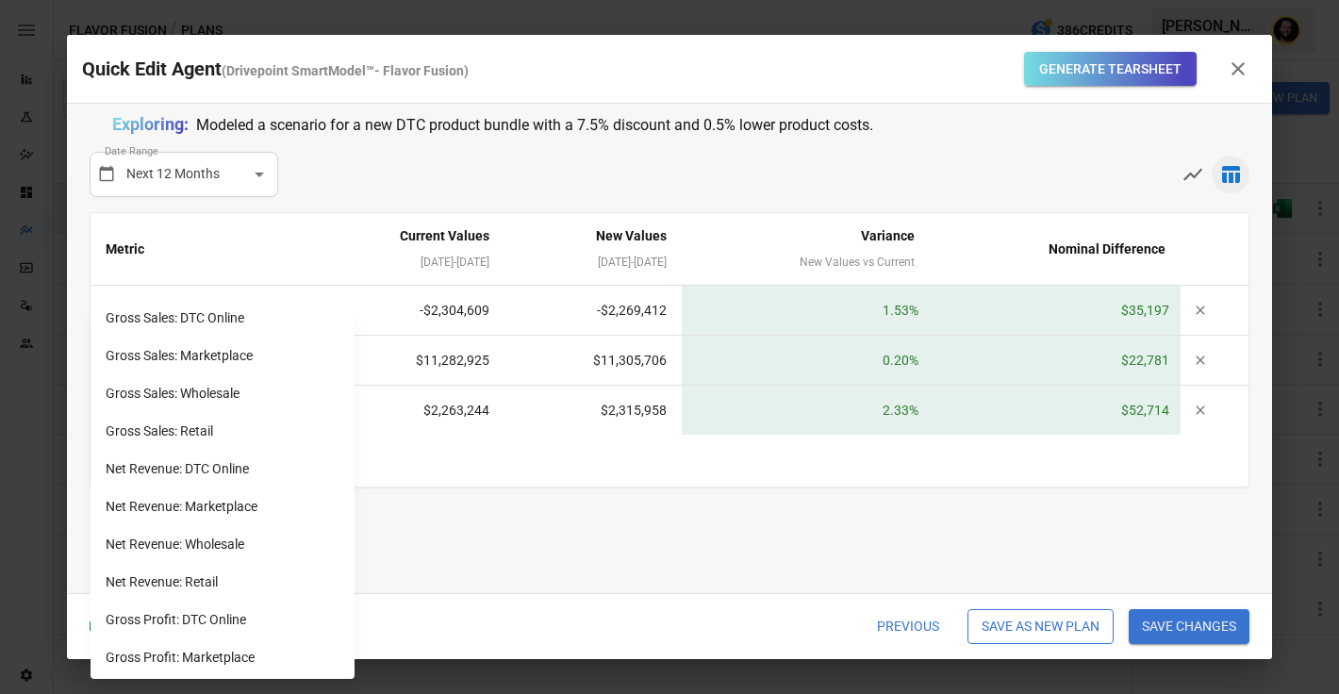
scroll to position [470, 0]
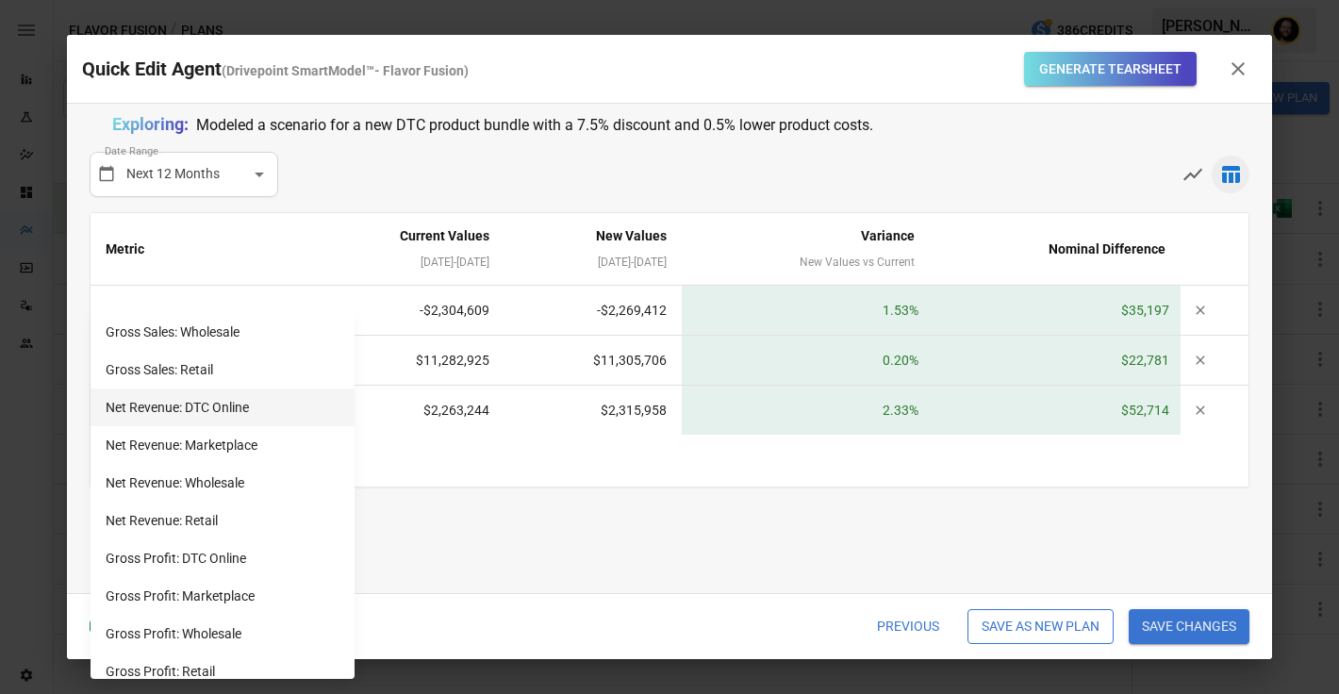
click at [221, 413] on li "Net Revenue: DTC Online" at bounding box center [223, 407] width 264 height 38
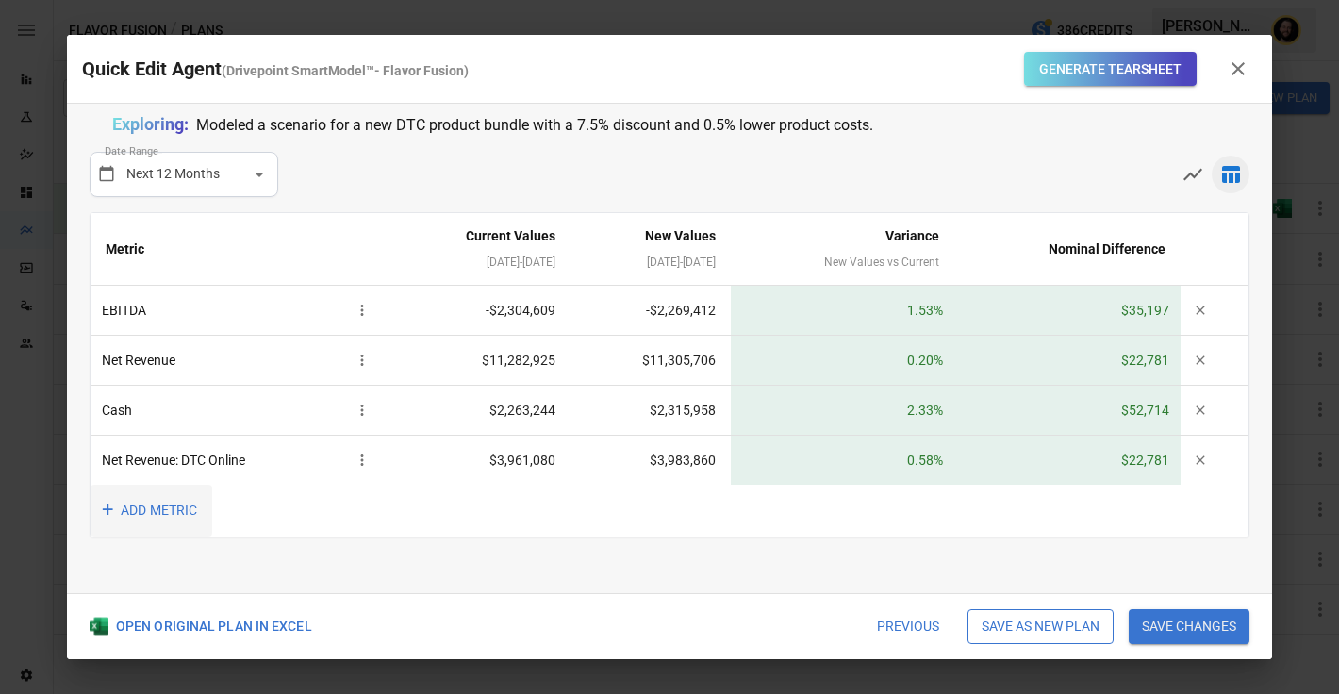
click at [149, 517] on button "+ ADD METRIC" at bounding box center [152, 511] width 122 height 52
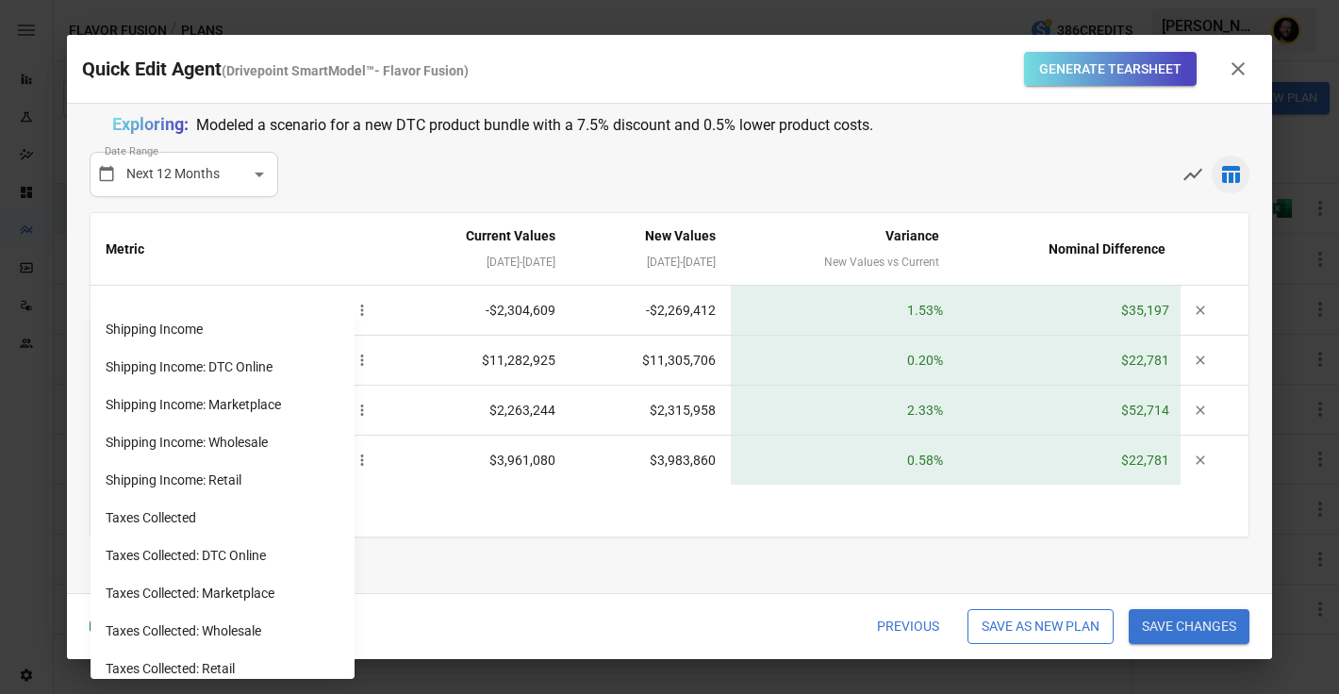
scroll to position [1582, 0]
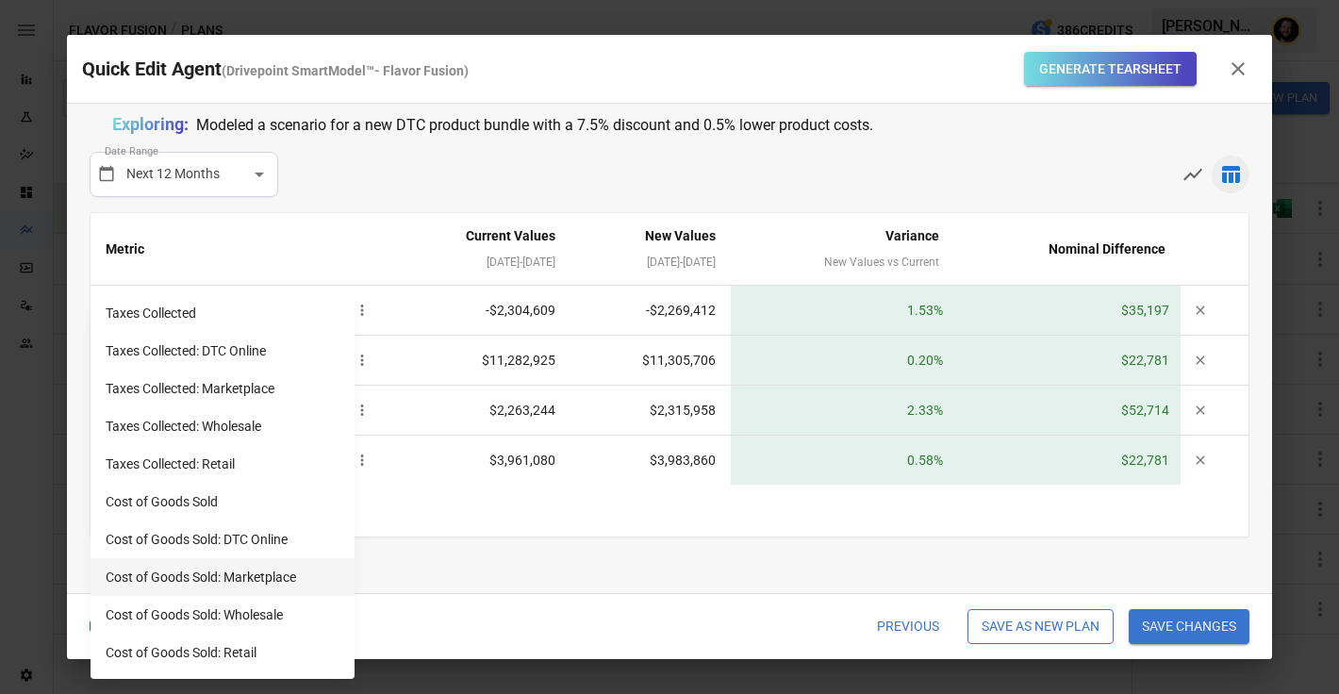
click at [226, 584] on li "Cost of Goods Sold: Marketplace" at bounding box center [223, 577] width 264 height 38
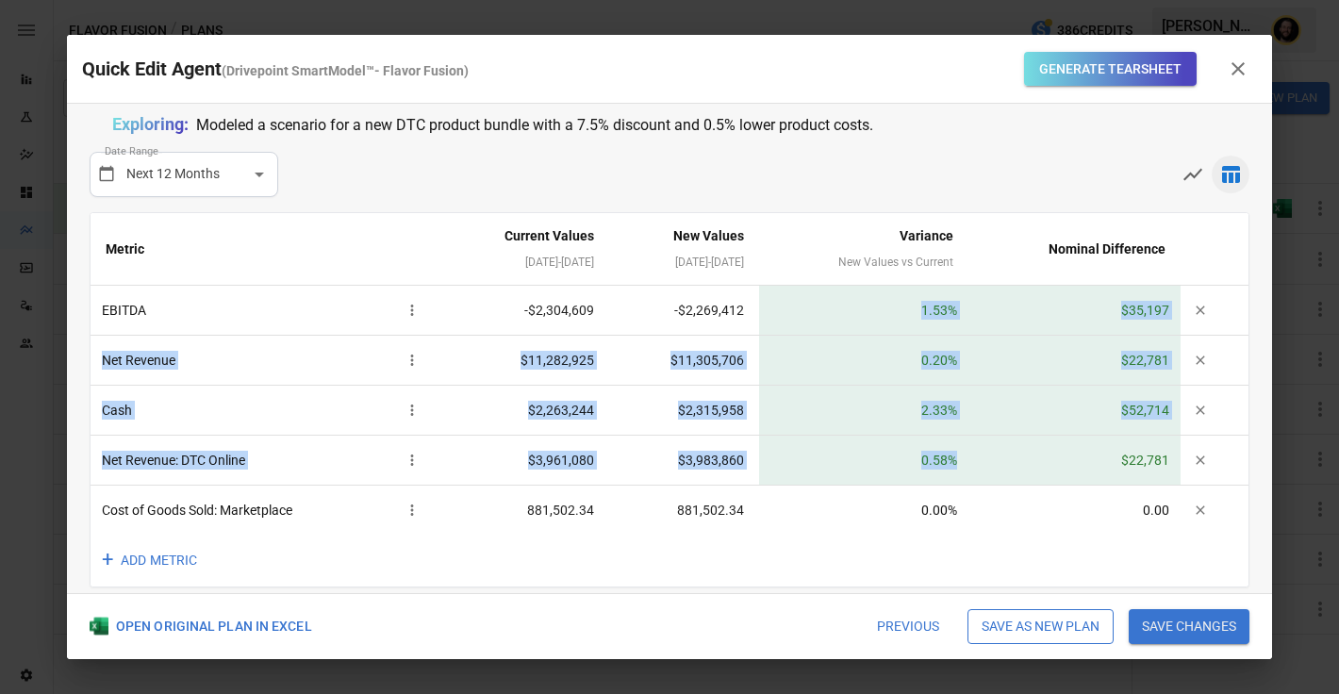
drag, startPoint x: 931, startPoint y: 308, endPoint x: 972, endPoint y: 476, distance: 172.9
click at [972, 476] on tbody "EBITDA -$2,304,609 -$2,269,412 1.53 % $35,197 Net Revenue $11,282,925 $11,305,7…" at bounding box center [670, 410] width 1158 height 249
click at [883, 313] on td "1.53 %" at bounding box center [863, 311] width 209 height 50
